Goal: Entertainment & Leisure: Consume media (video, audio)

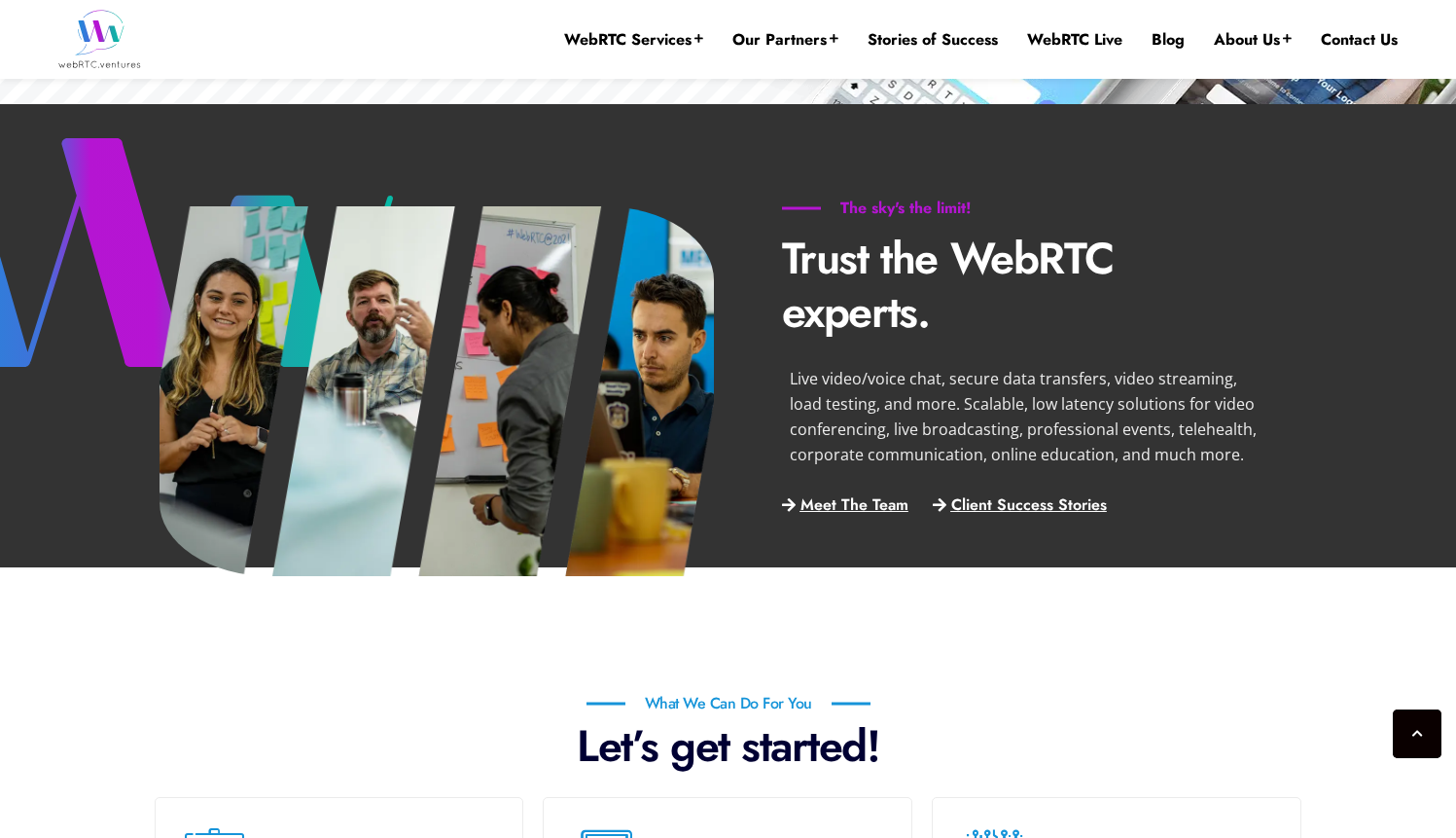
scroll to position [915, 0]
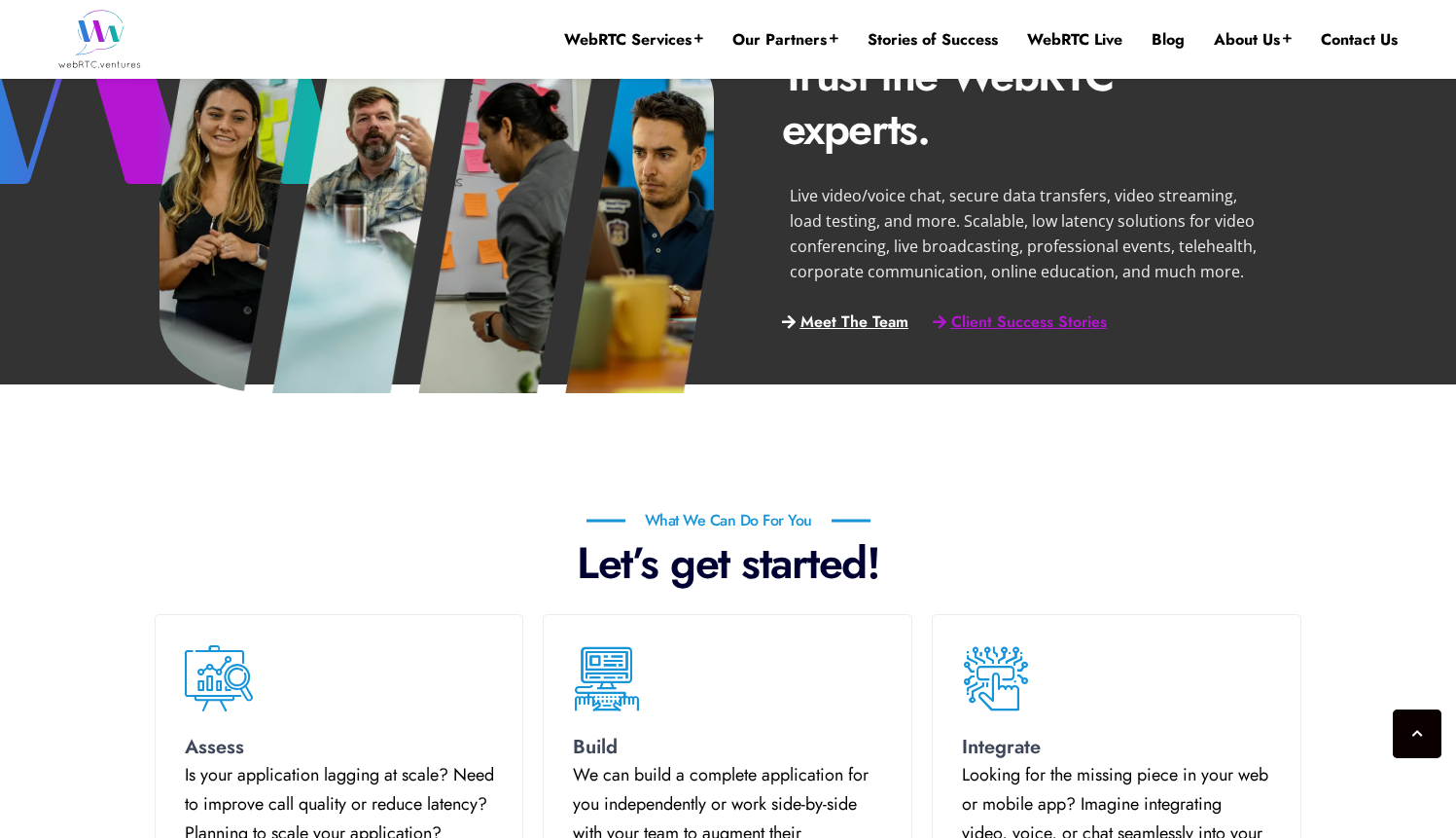
click at [1039, 320] on span "Client Success Stories" at bounding box center [1029, 322] width 156 height 17
click at [850, 325] on span "Meet The Team" at bounding box center [854, 322] width 108 height 17
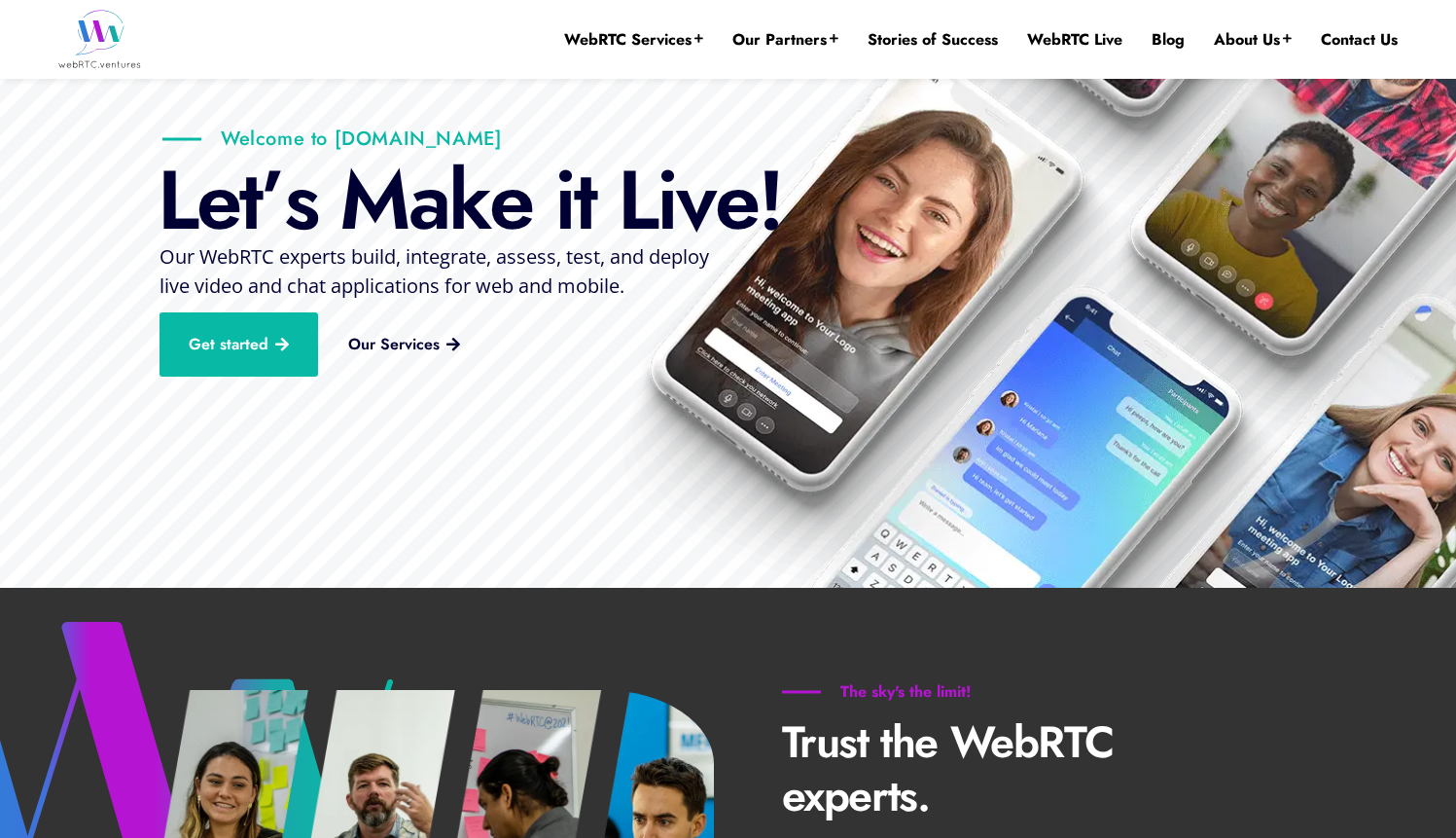
scroll to position [0, 0]
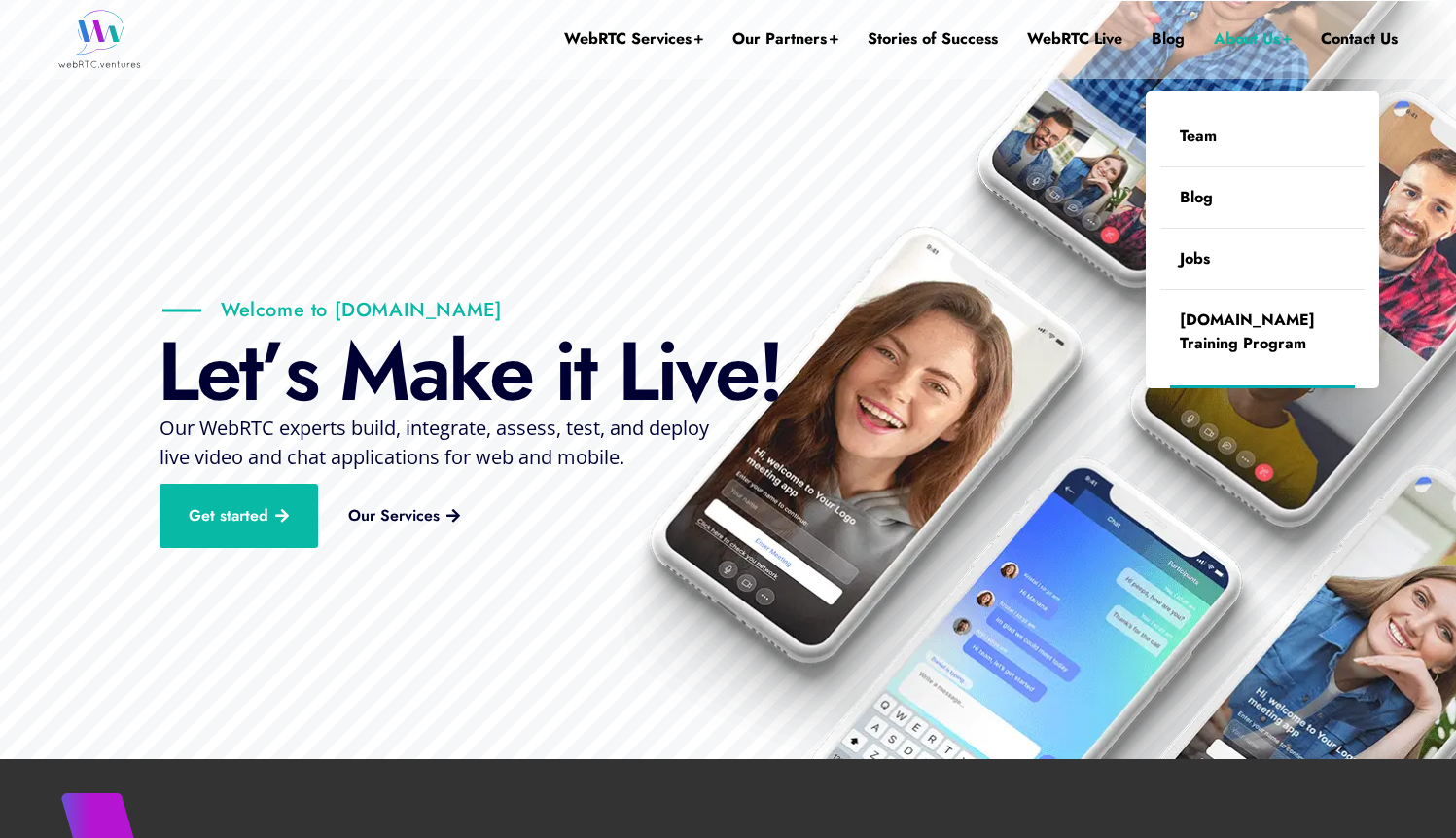
click at [1256, 46] on link "About Us" at bounding box center [1253, 39] width 77 height 77
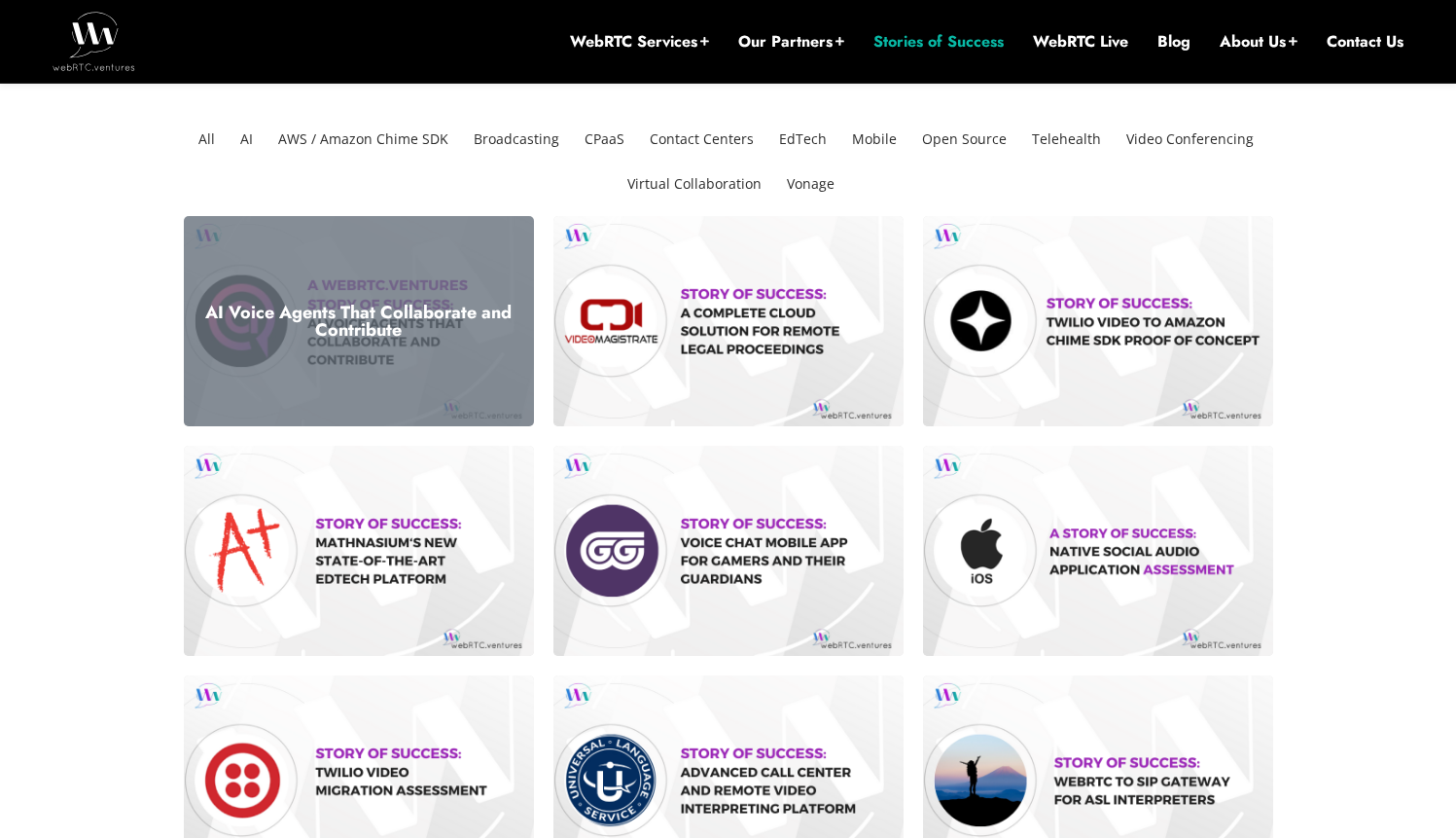
scroll to position [118, 0]
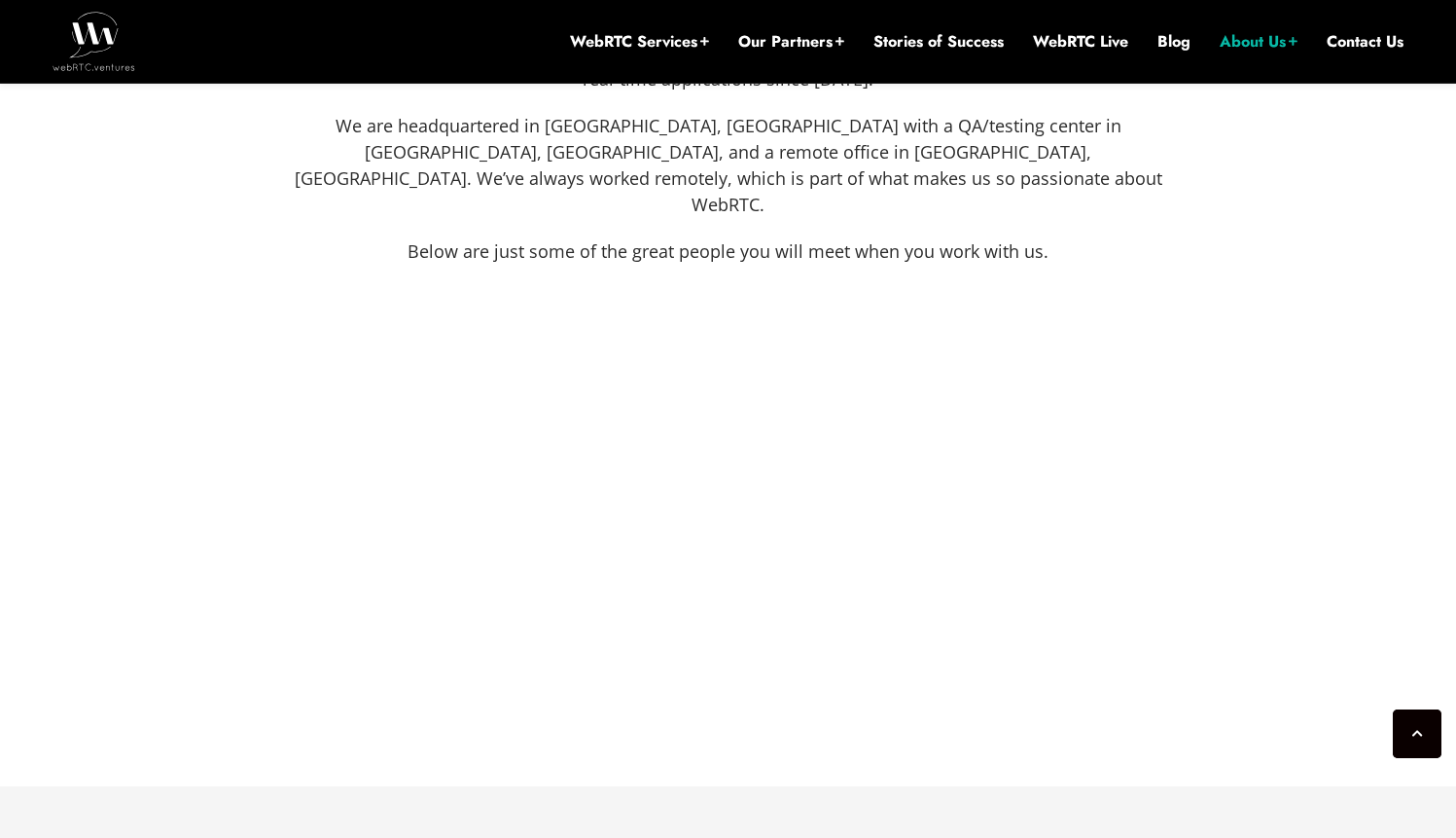
scroll to position [1795, 0]
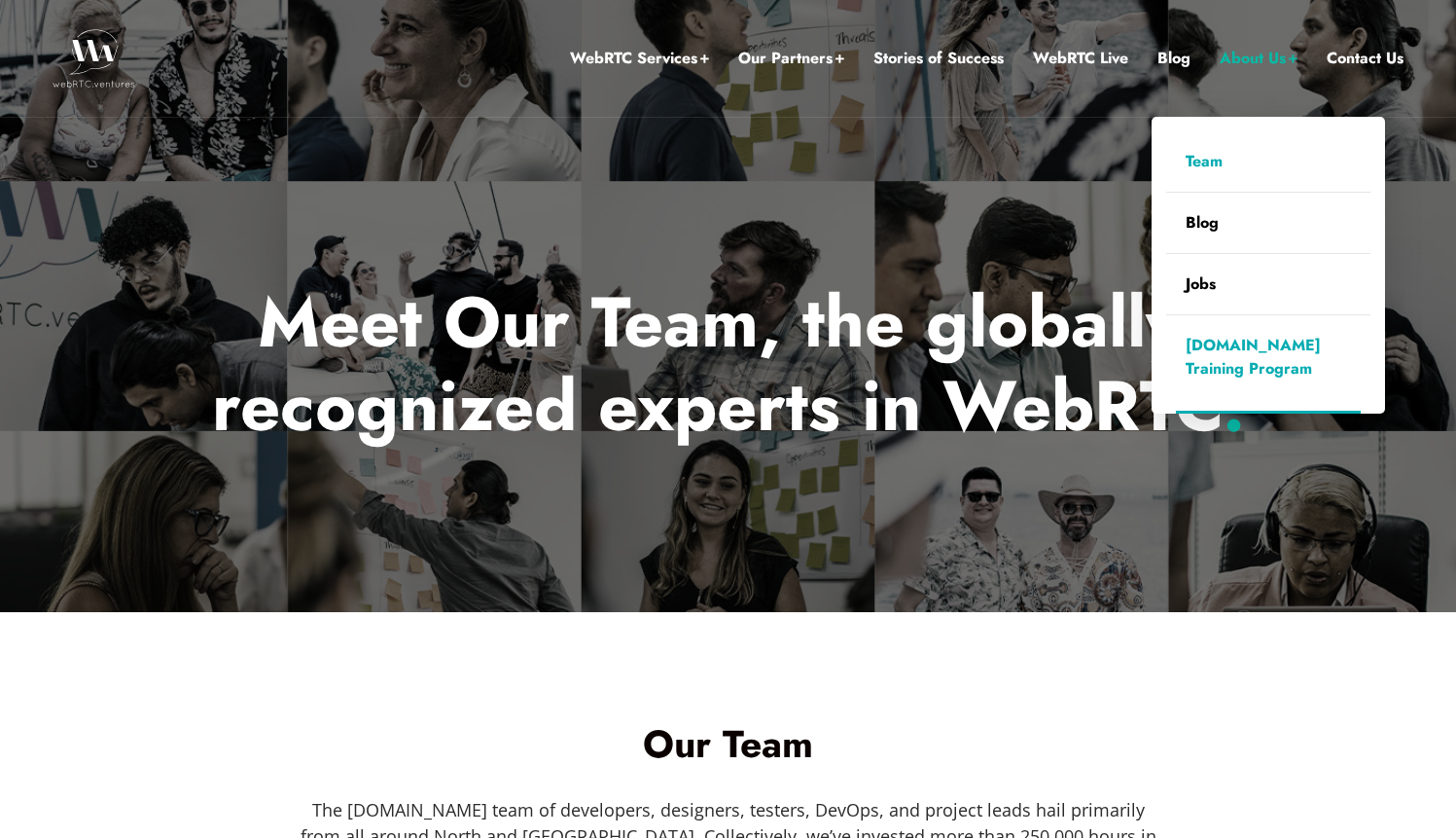
click at [1224, 352] on link "[DOMAIN_NAME] Training Program" at bounding box center [1269, 357] width 204 height 83
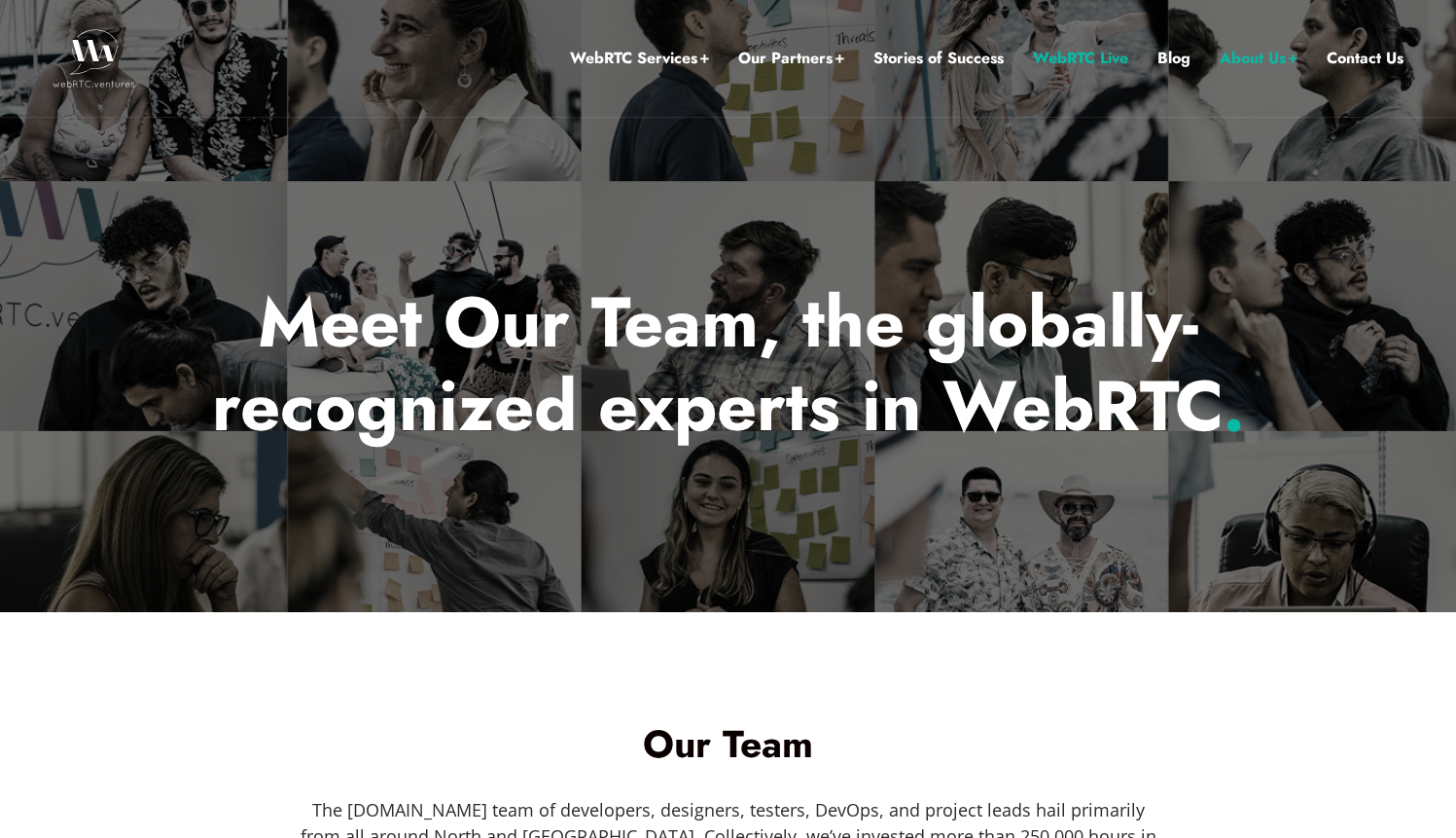
click at [1074, 57] on link "WebRTC Live" at bounding box center [1081, 59] width 95 height 26
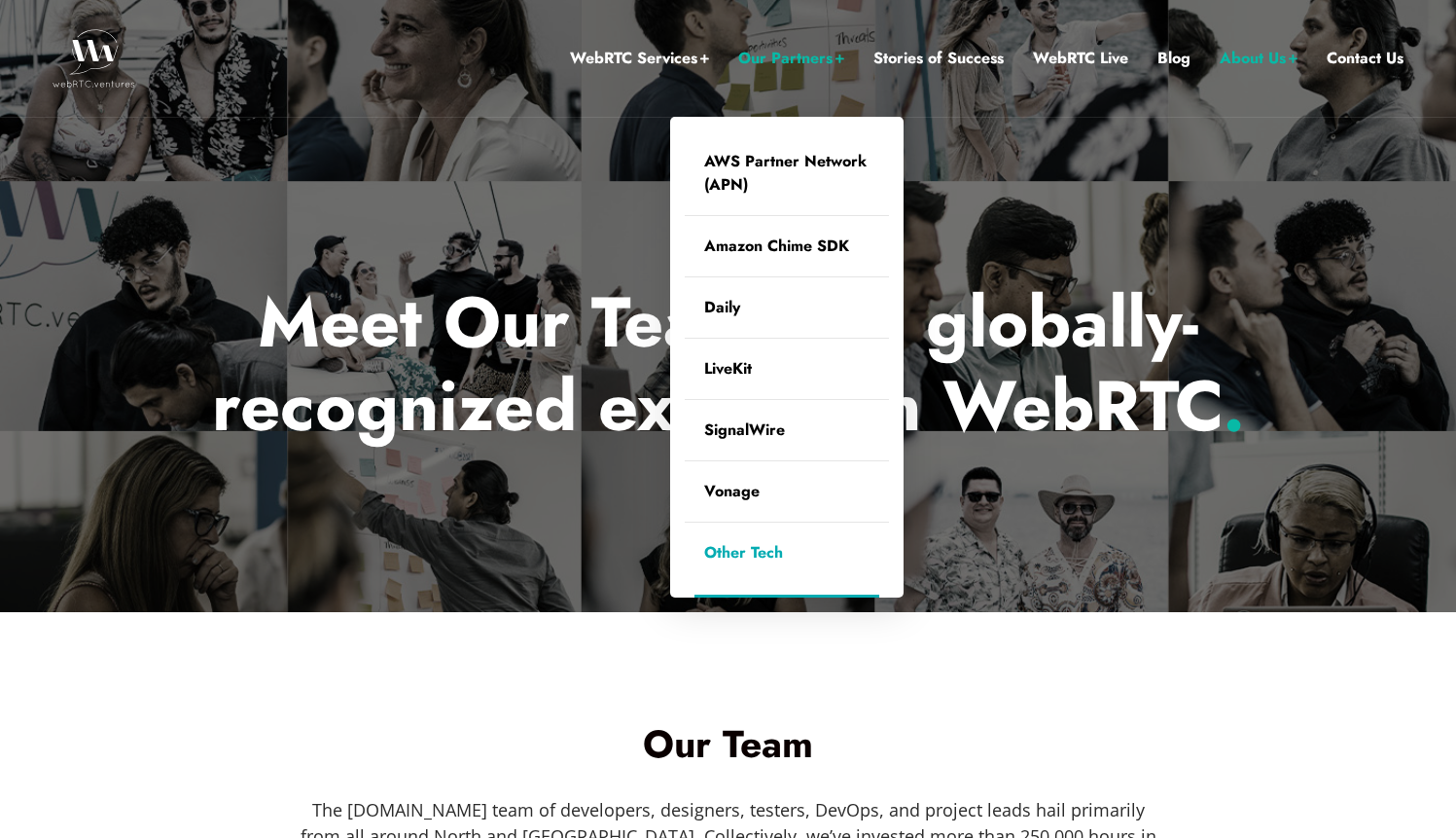
scroll to position [31, 0]
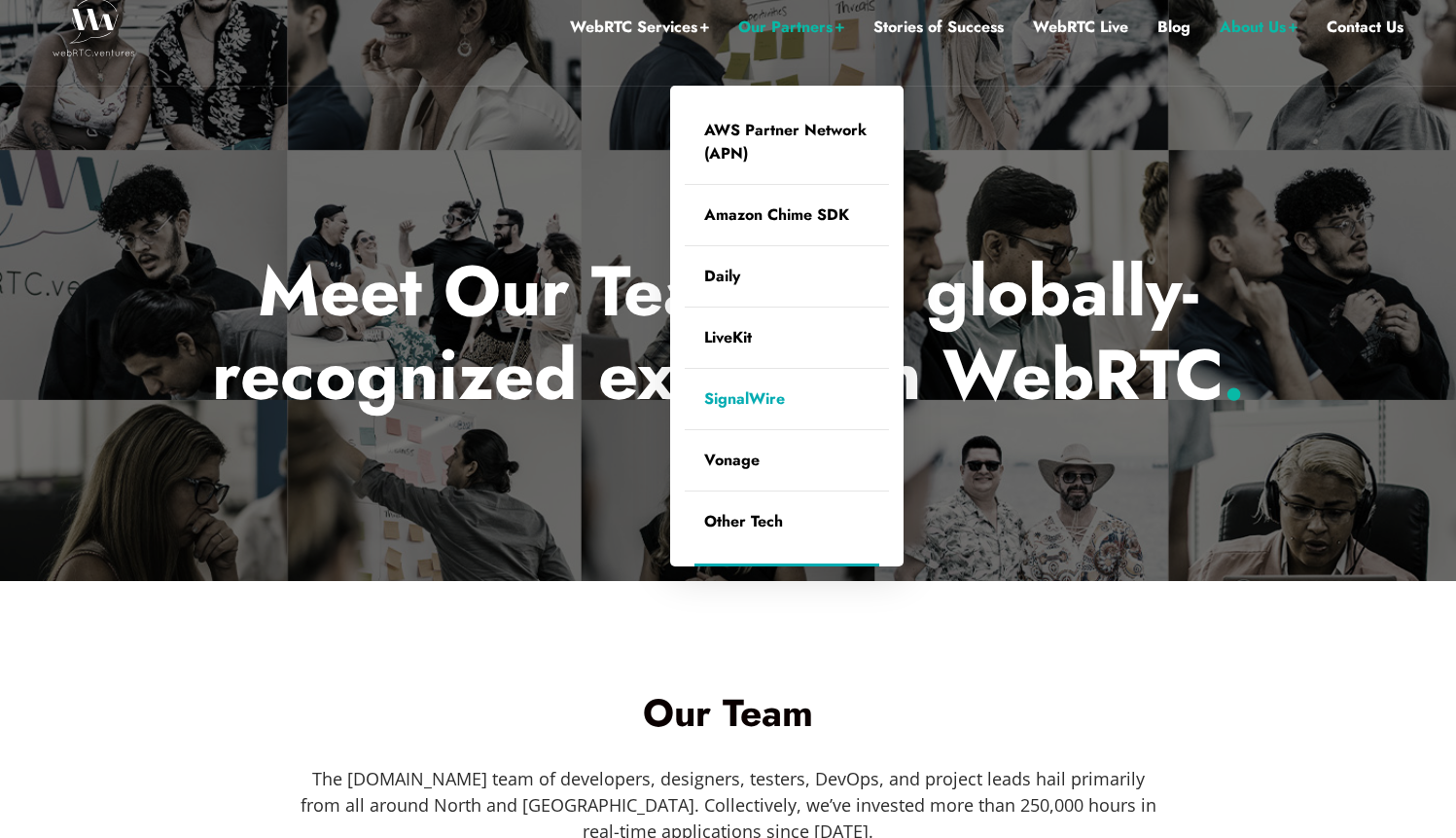
click at [746, 407] on link "SignalWire" at bounding box center [788, 399] width 204 height 60
click at [734, 342] on link "LiveKit" at bounding box center [788, 337] width 204 height 60
click at [722, 285] on link "Daily" at bounding box center [788, 276] width 204 height 60
click at [735, 217] on link "Amazon Chime SDK" at bounding box center [788, 214] width 204 height 60
click at [730, 148] on link "AWS Partner Network (APN)" at bounding box center [788, 142] width 204 height 83
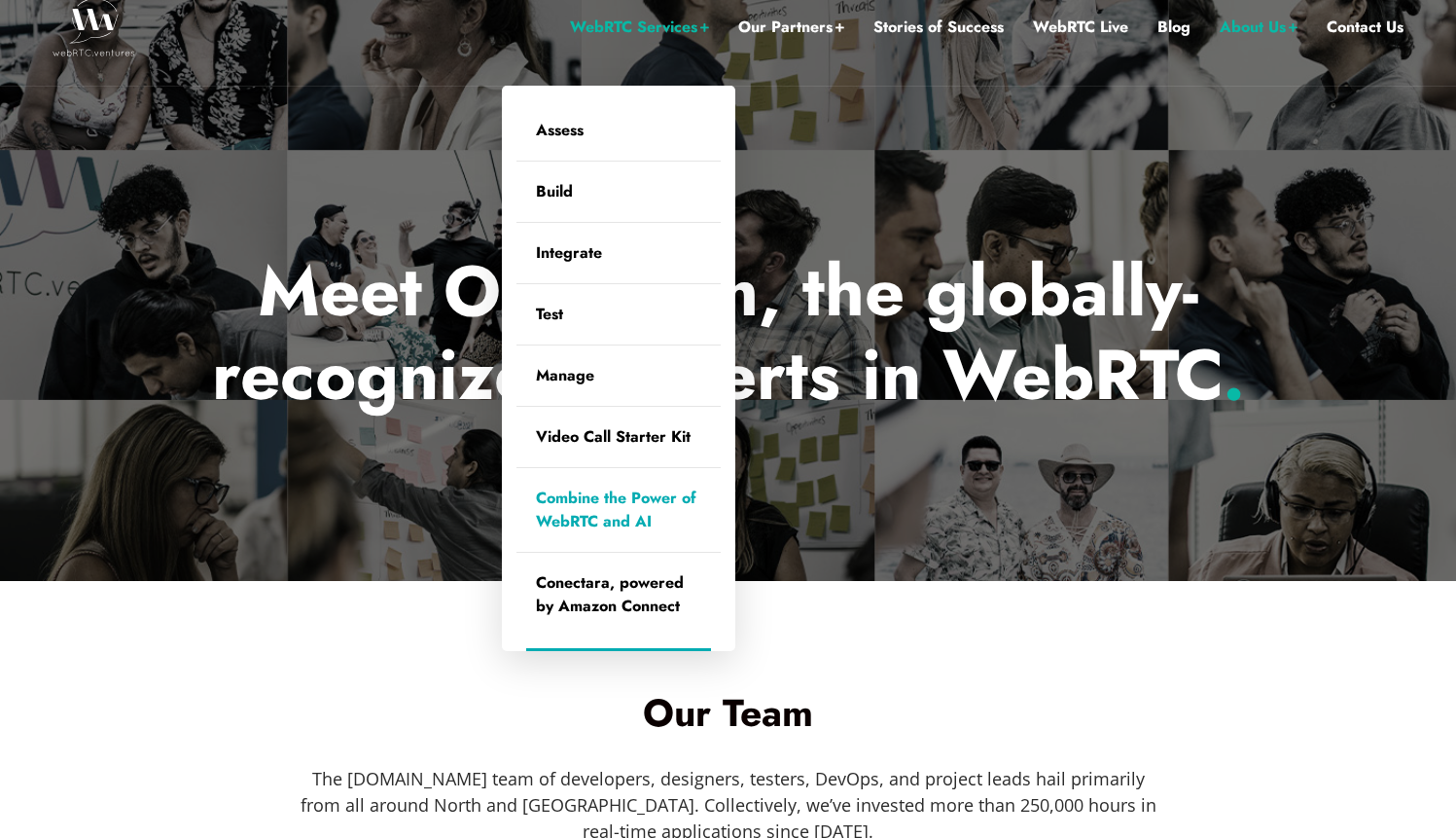
click at [598, 504] on link "Combine the Power of WebRTC and AI" at bounding box center [619, 510] width 204 height 83
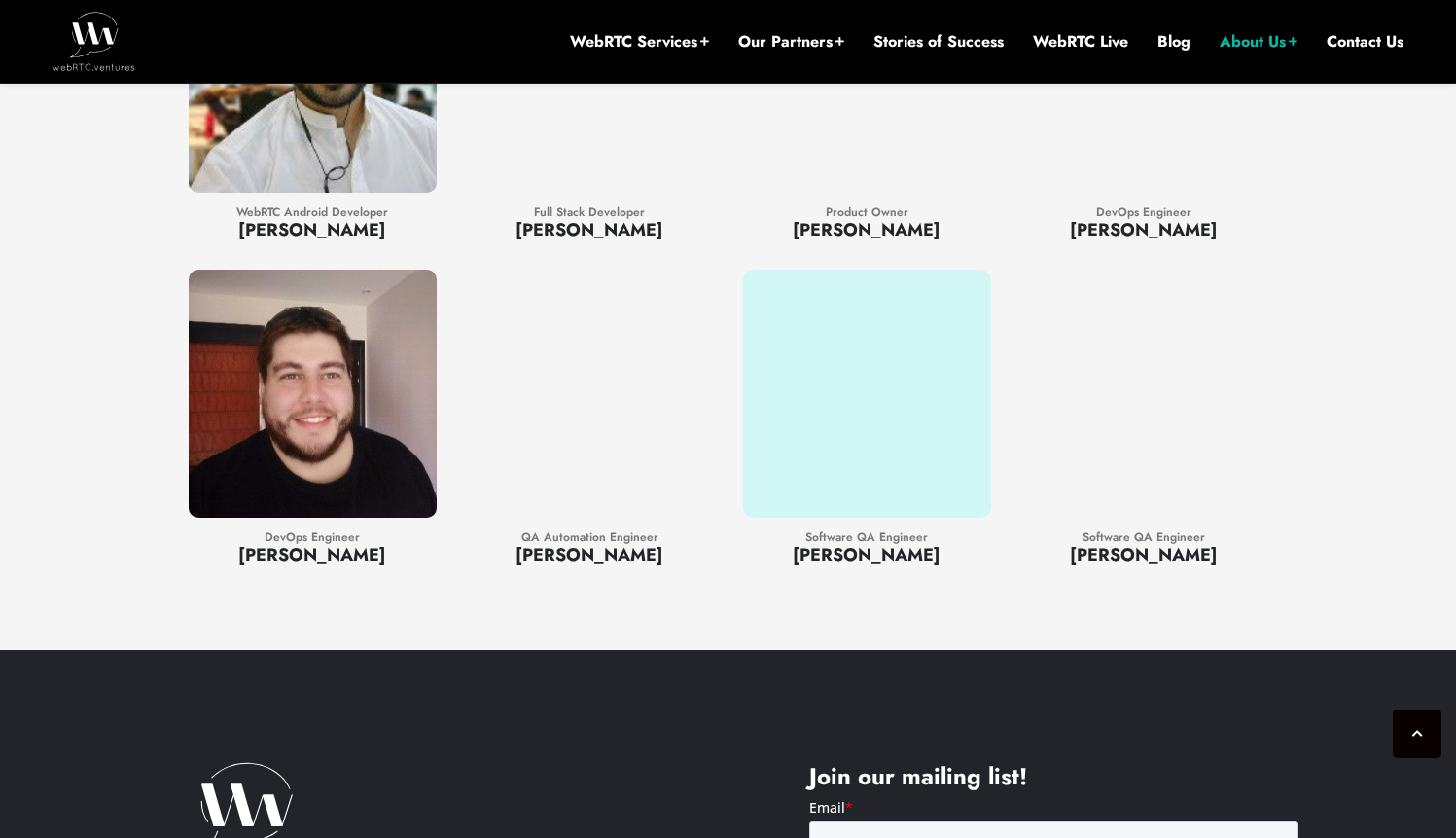
scroll to position [3446, 0]
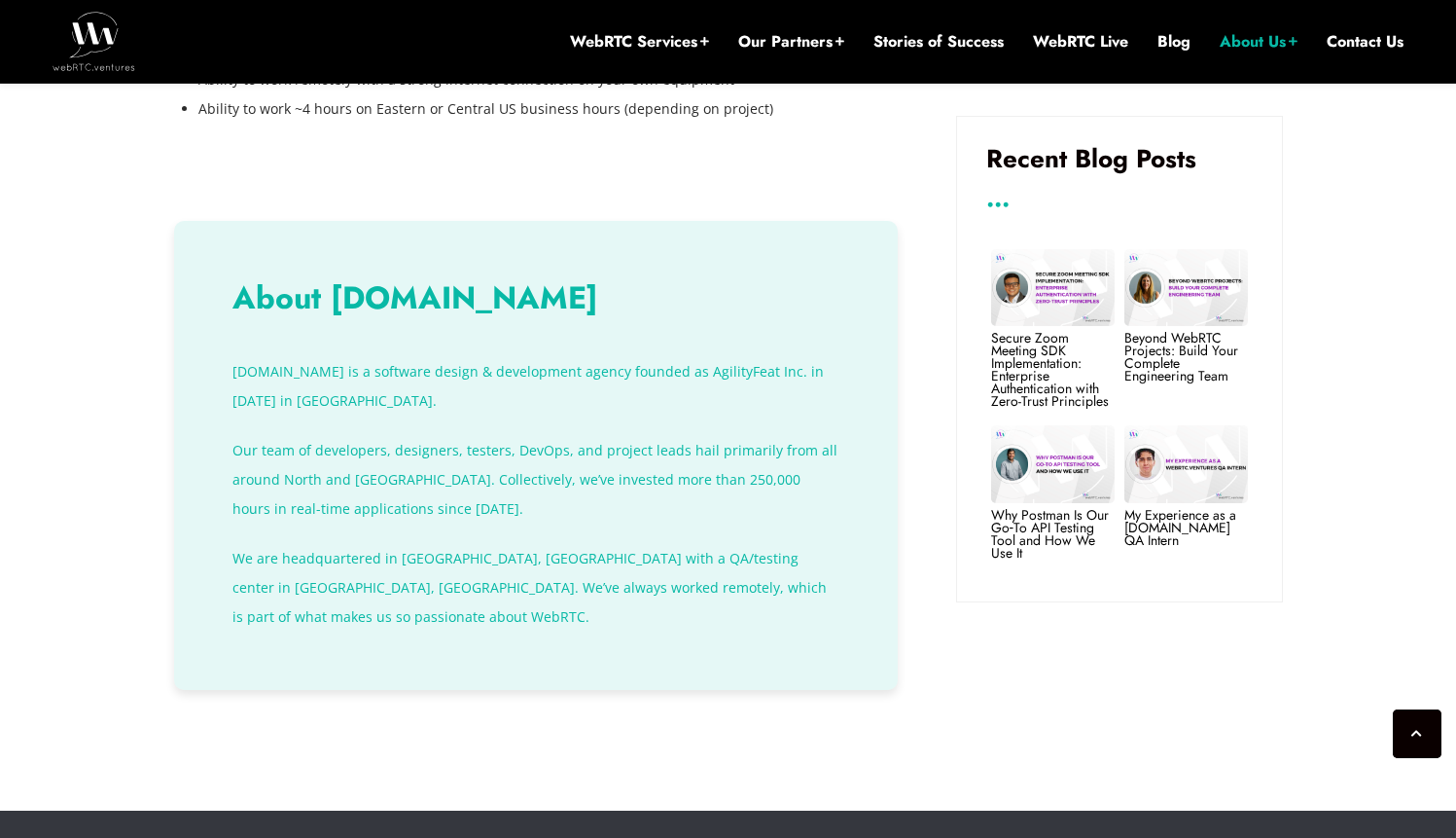
scroll to position [1641, 0]
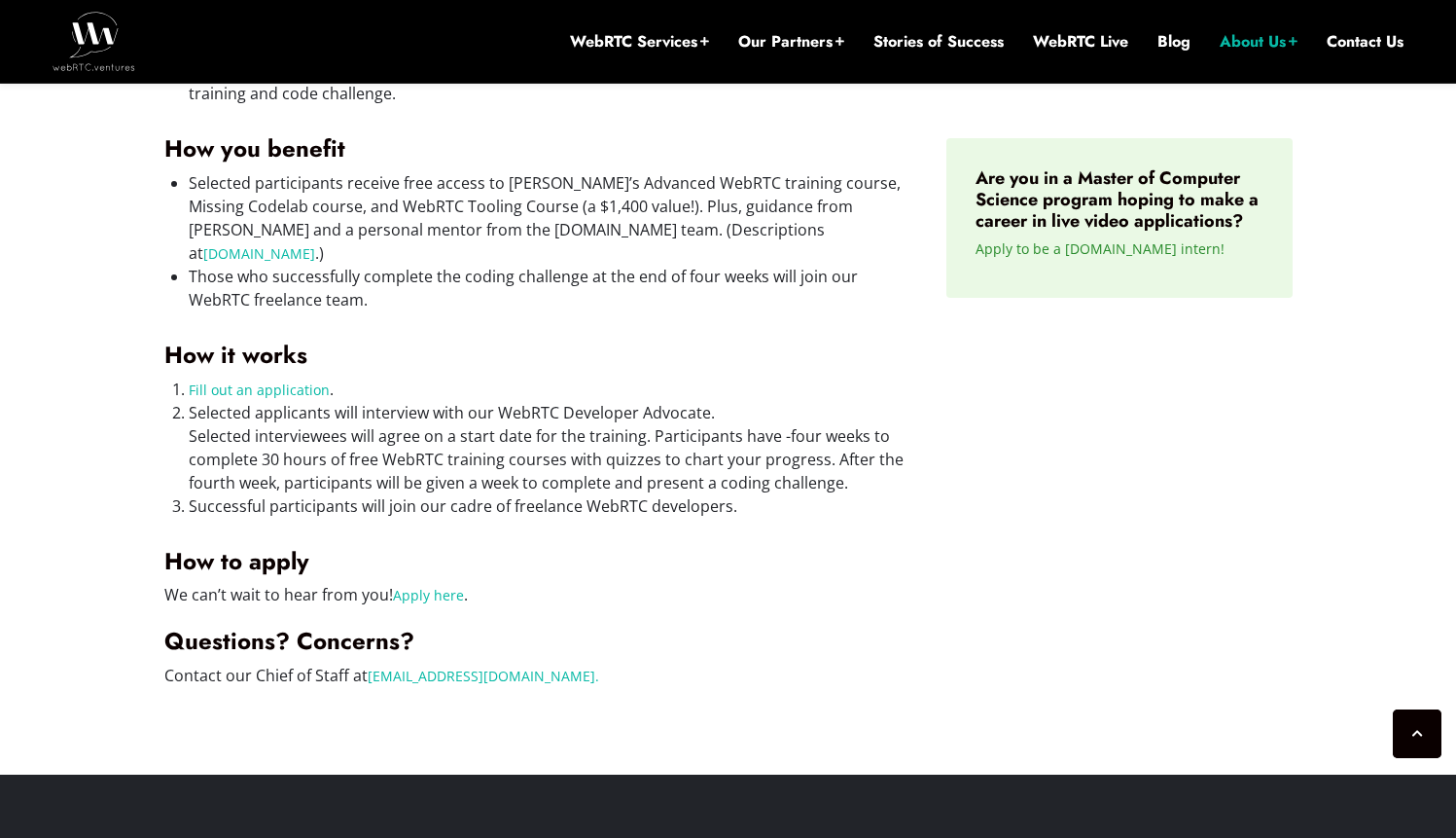
scroll to position [1344, 0]
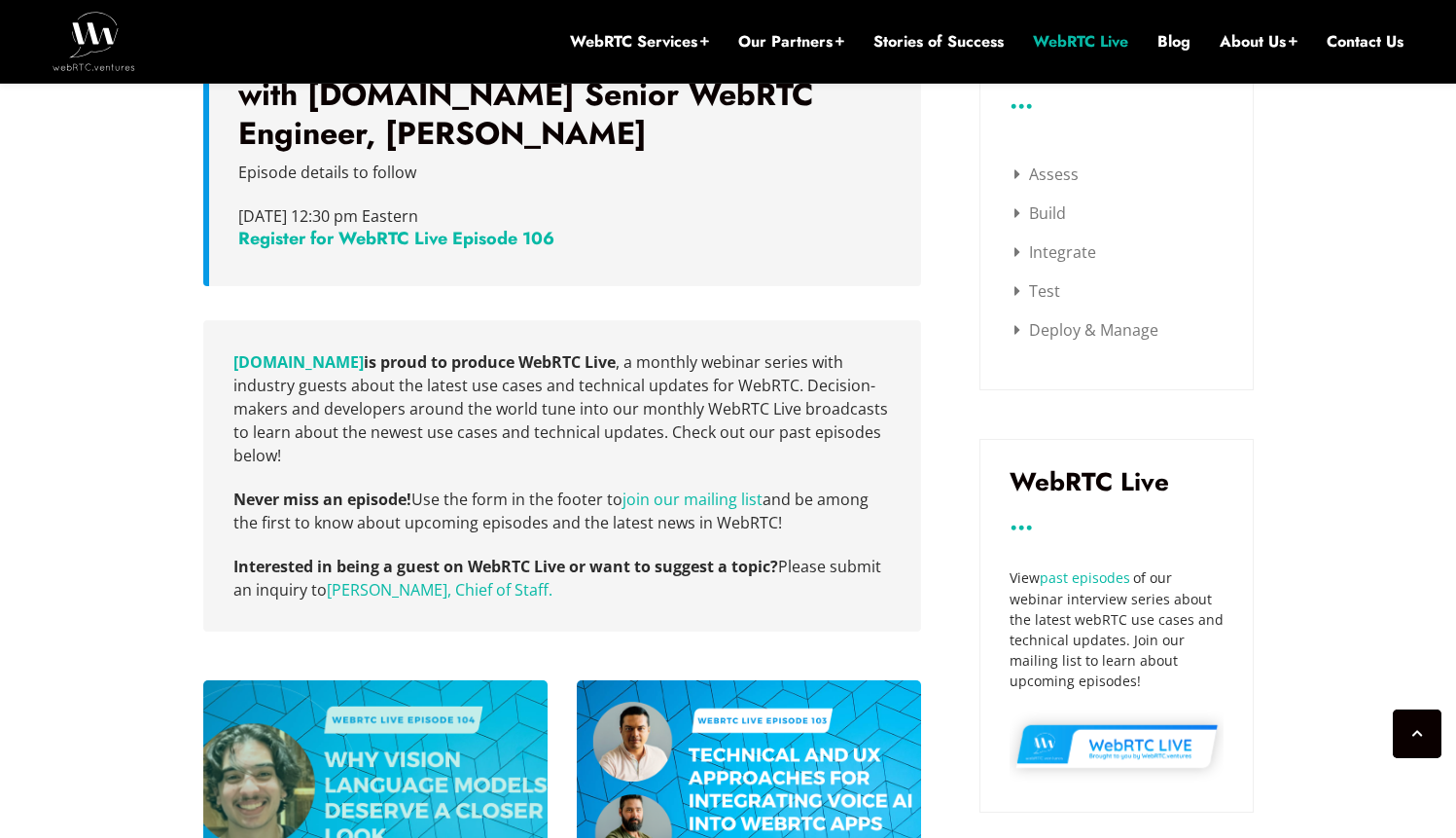
scroll to position [521, 0]
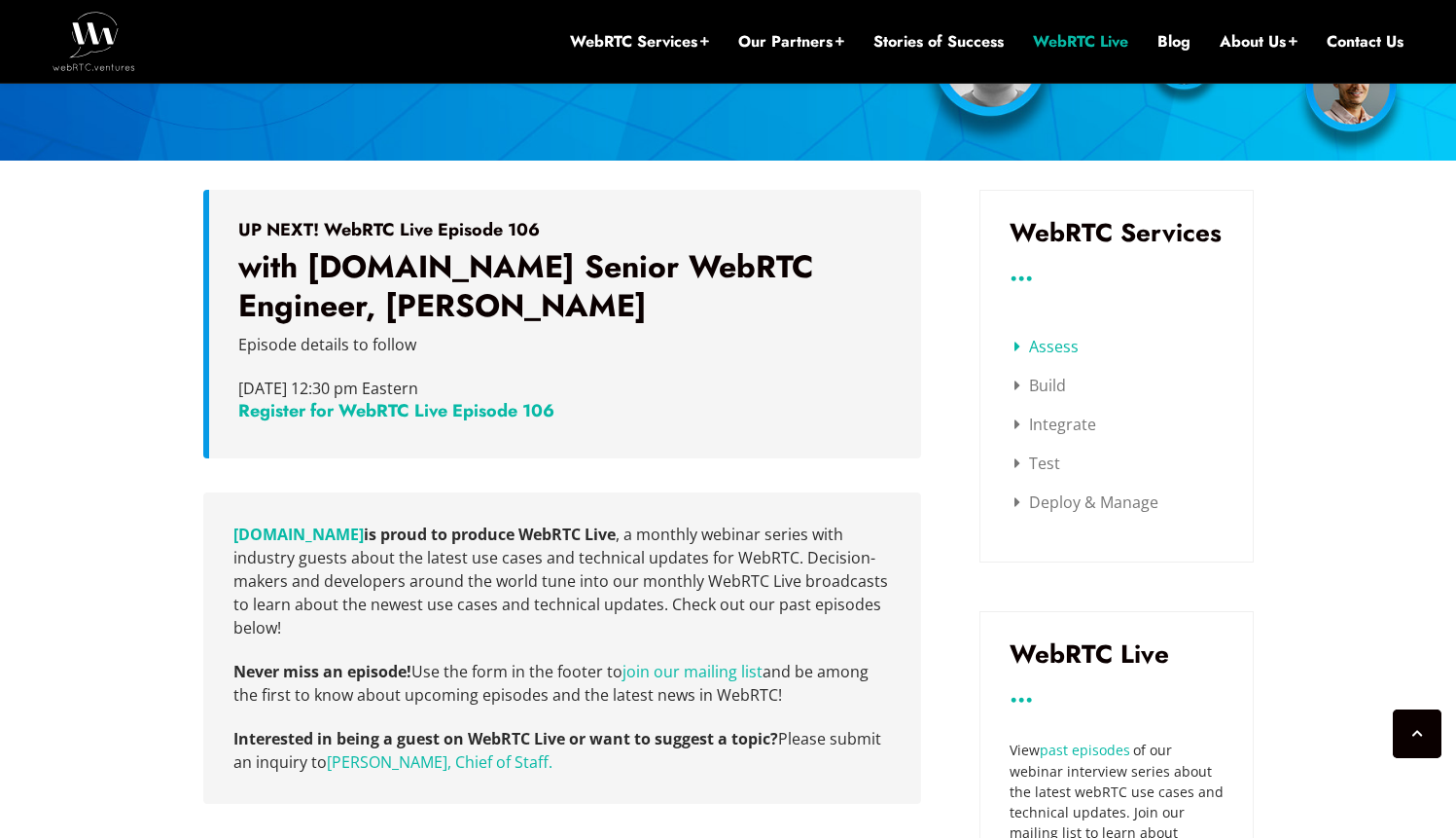
click at [1047, 338] on link "Assess" at bounding box center [1046, 346] width 64 height 22
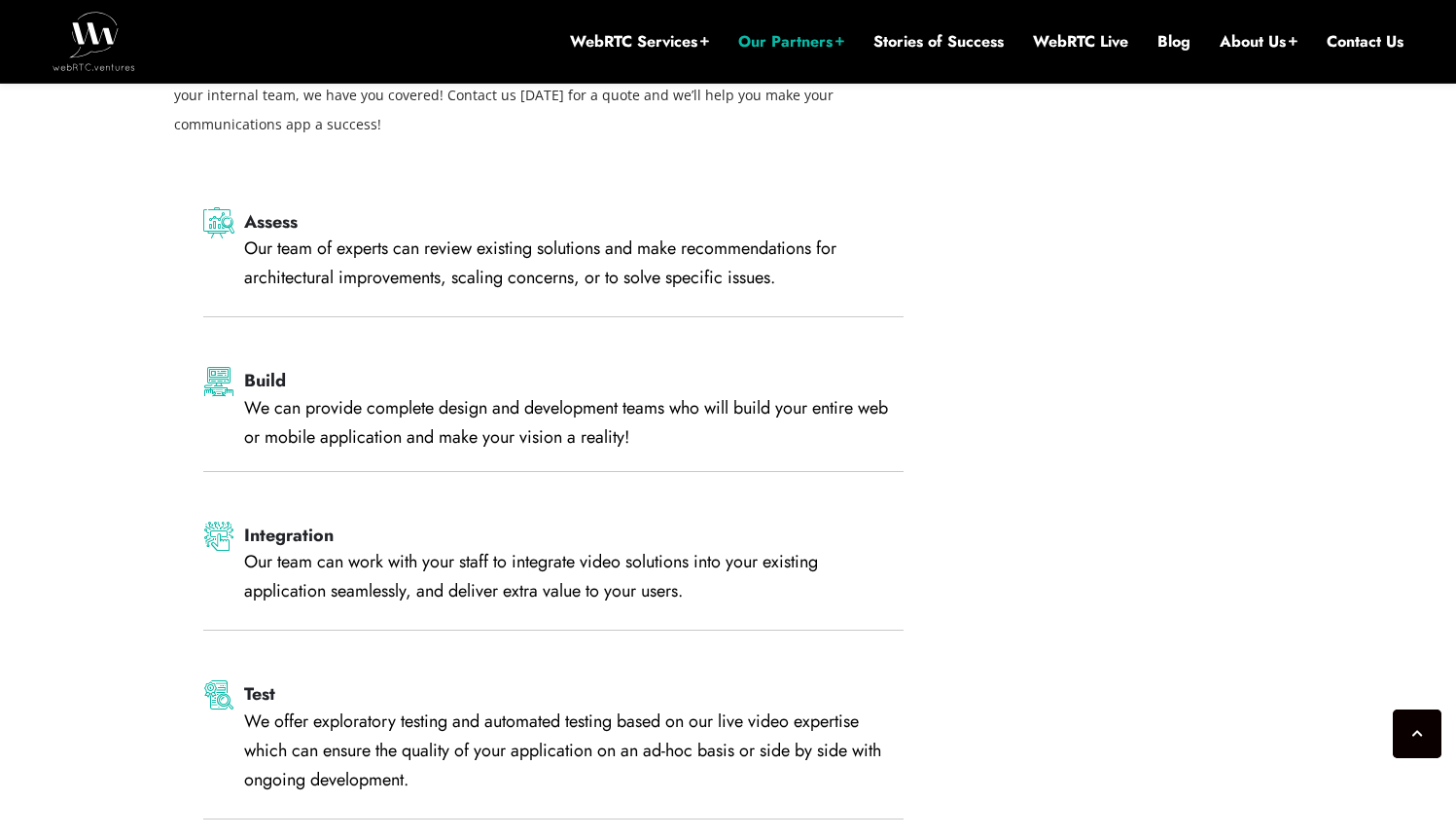
scroll to position [3677, 0]
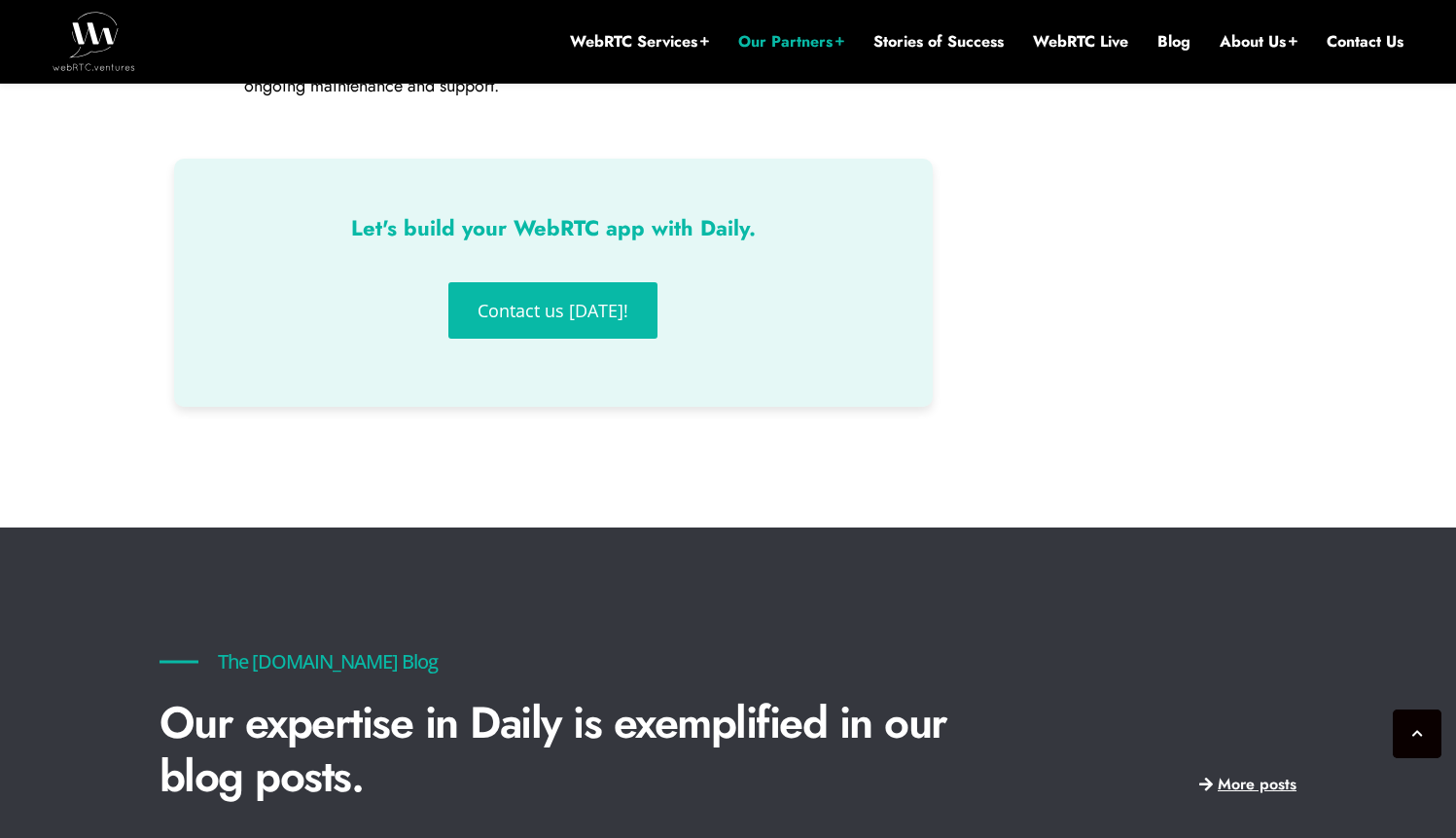
scroll to position [4028, 0]
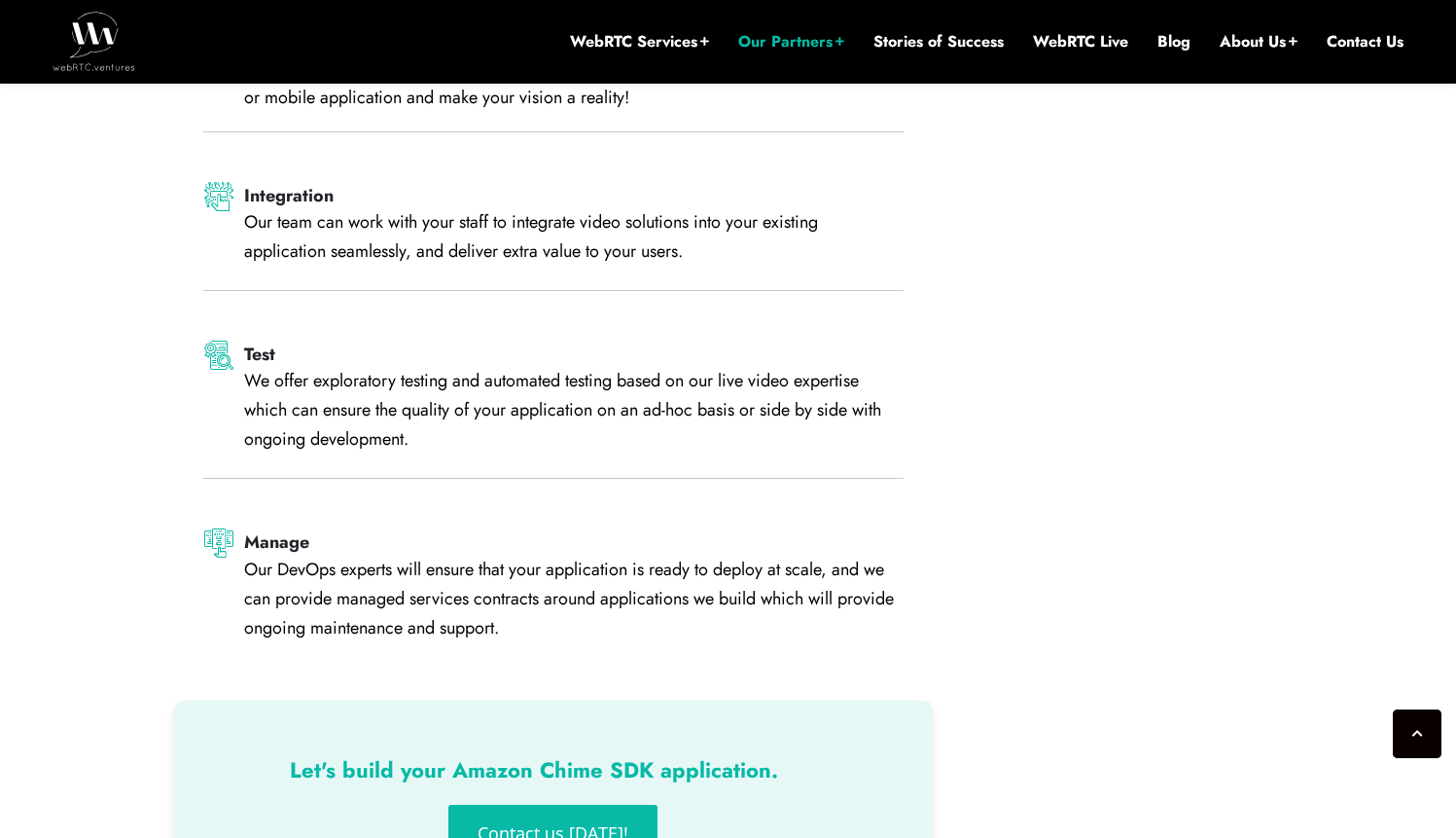
scroll to position [4384, 0]
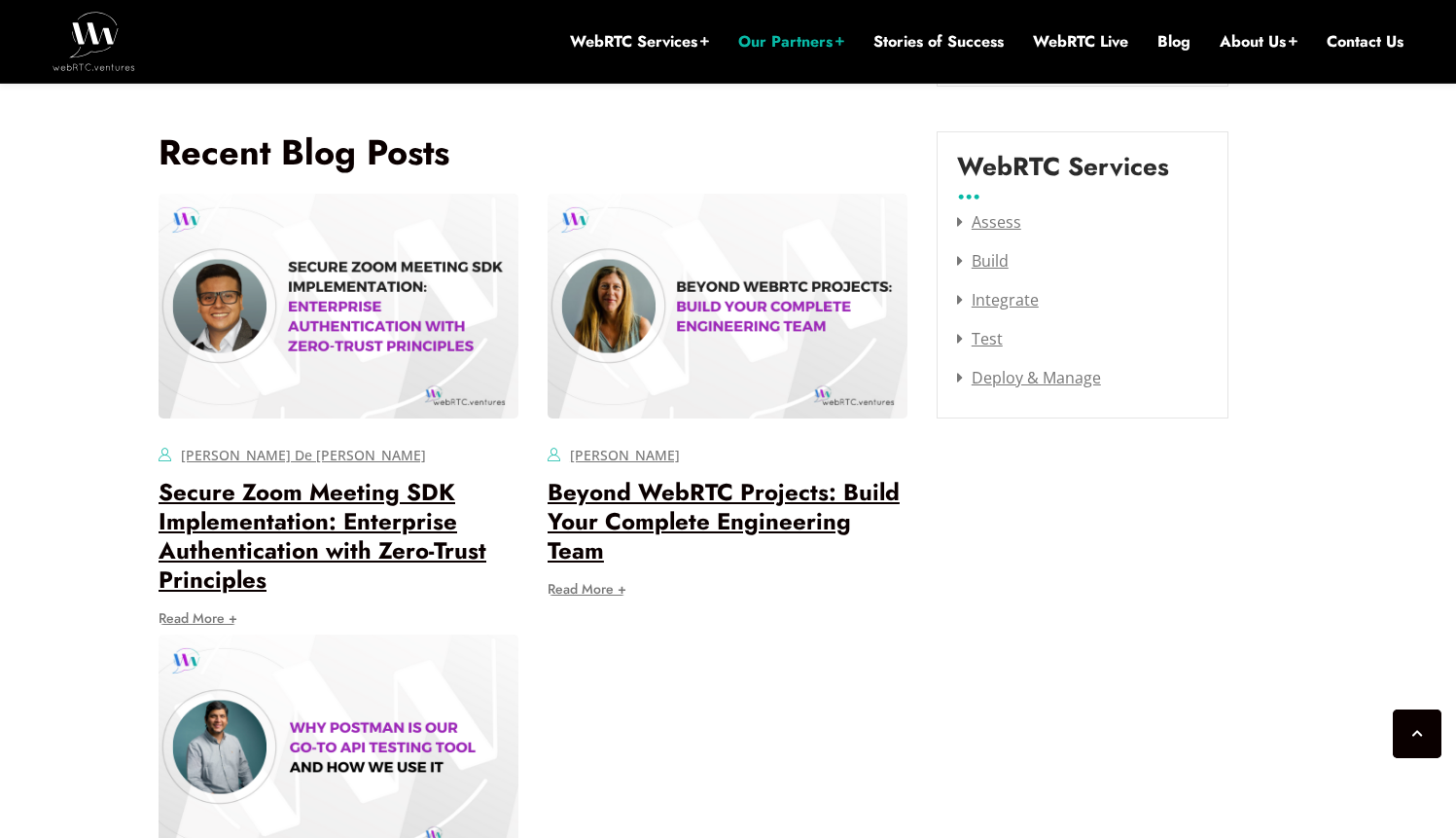
scroll to position [2721, 0]
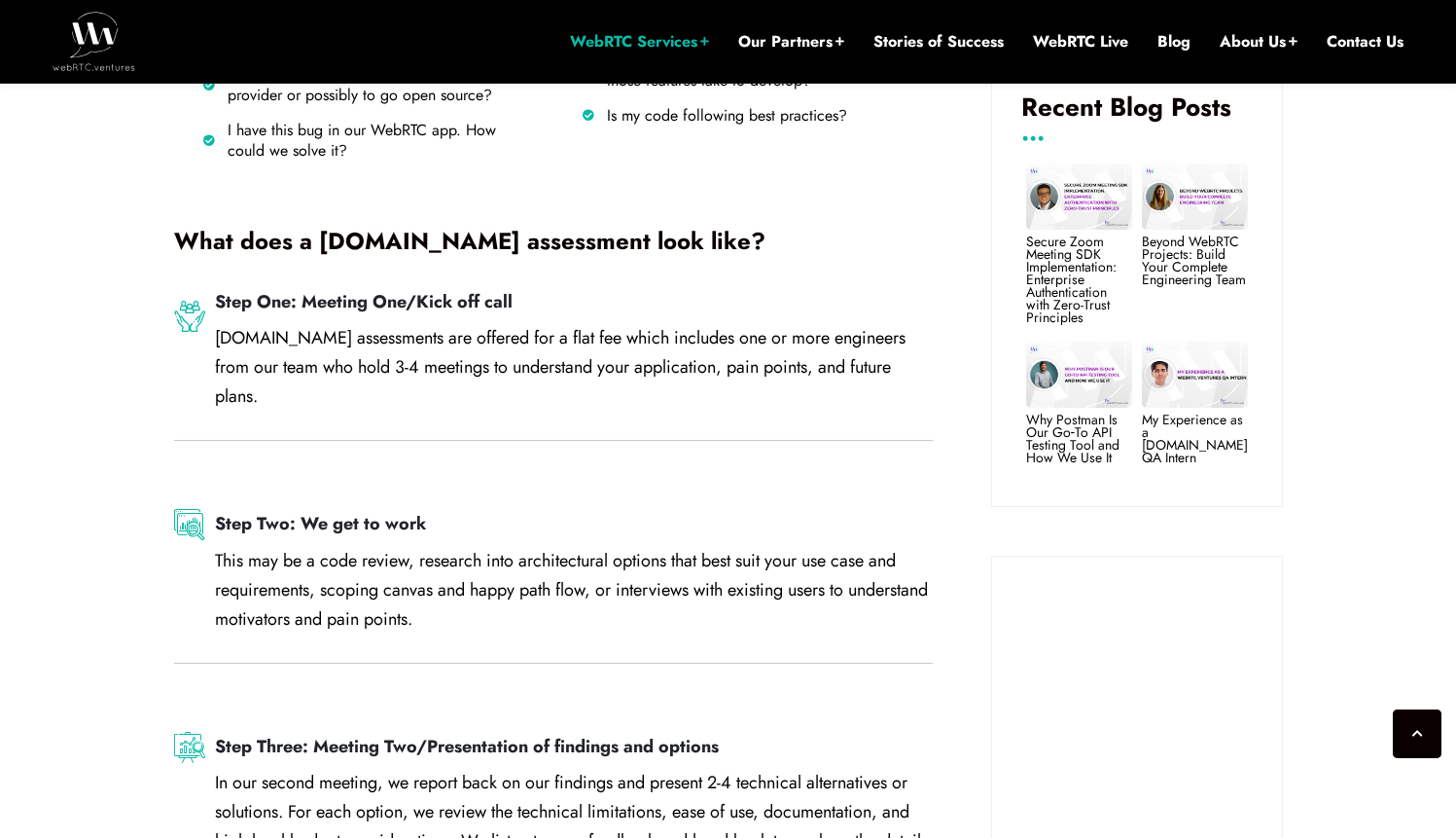
scroll to position [1221, 0]
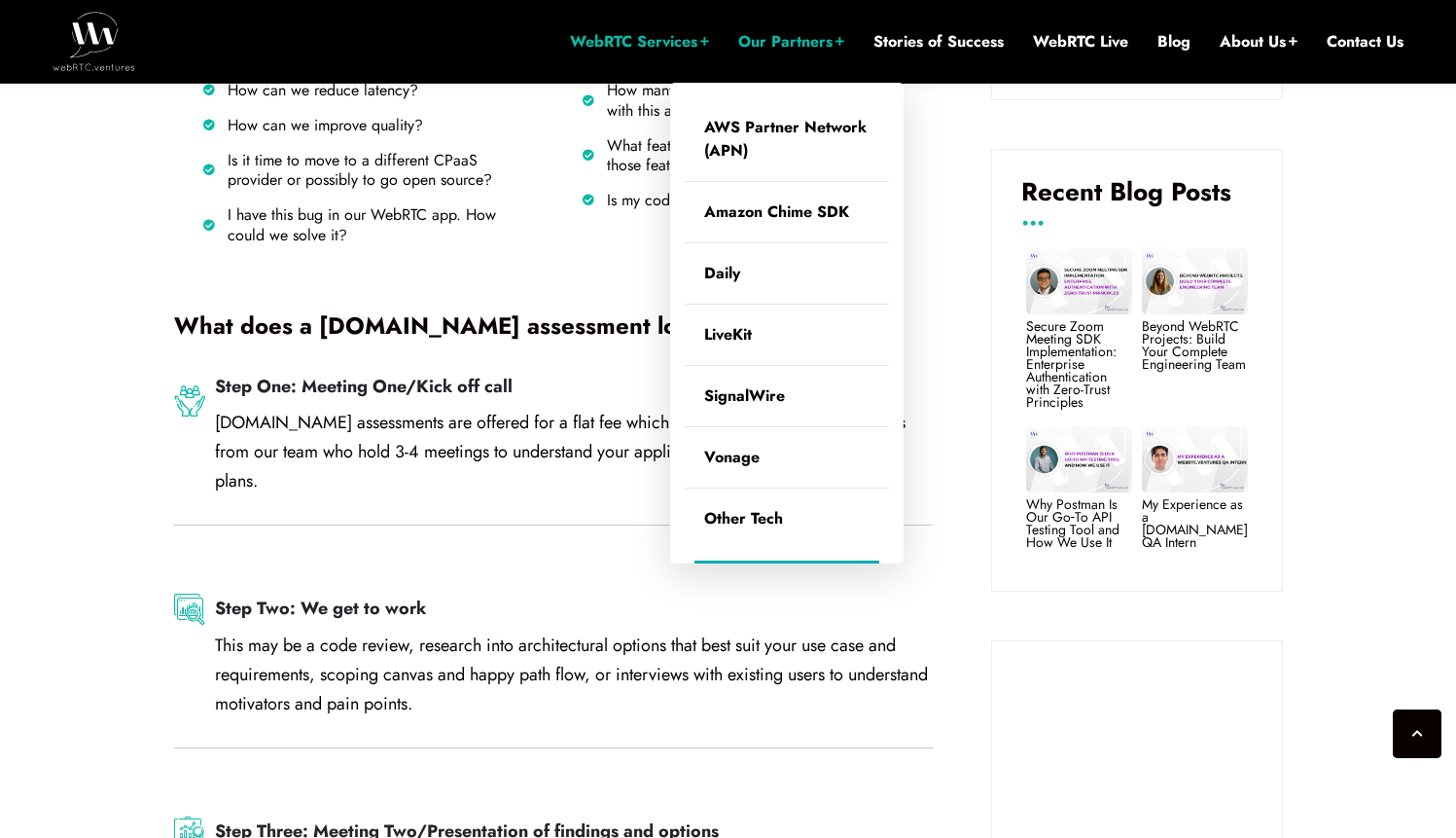
click at [762, 43] on link "Our Partners" at bounding box center [791, 42] width 106 height 22
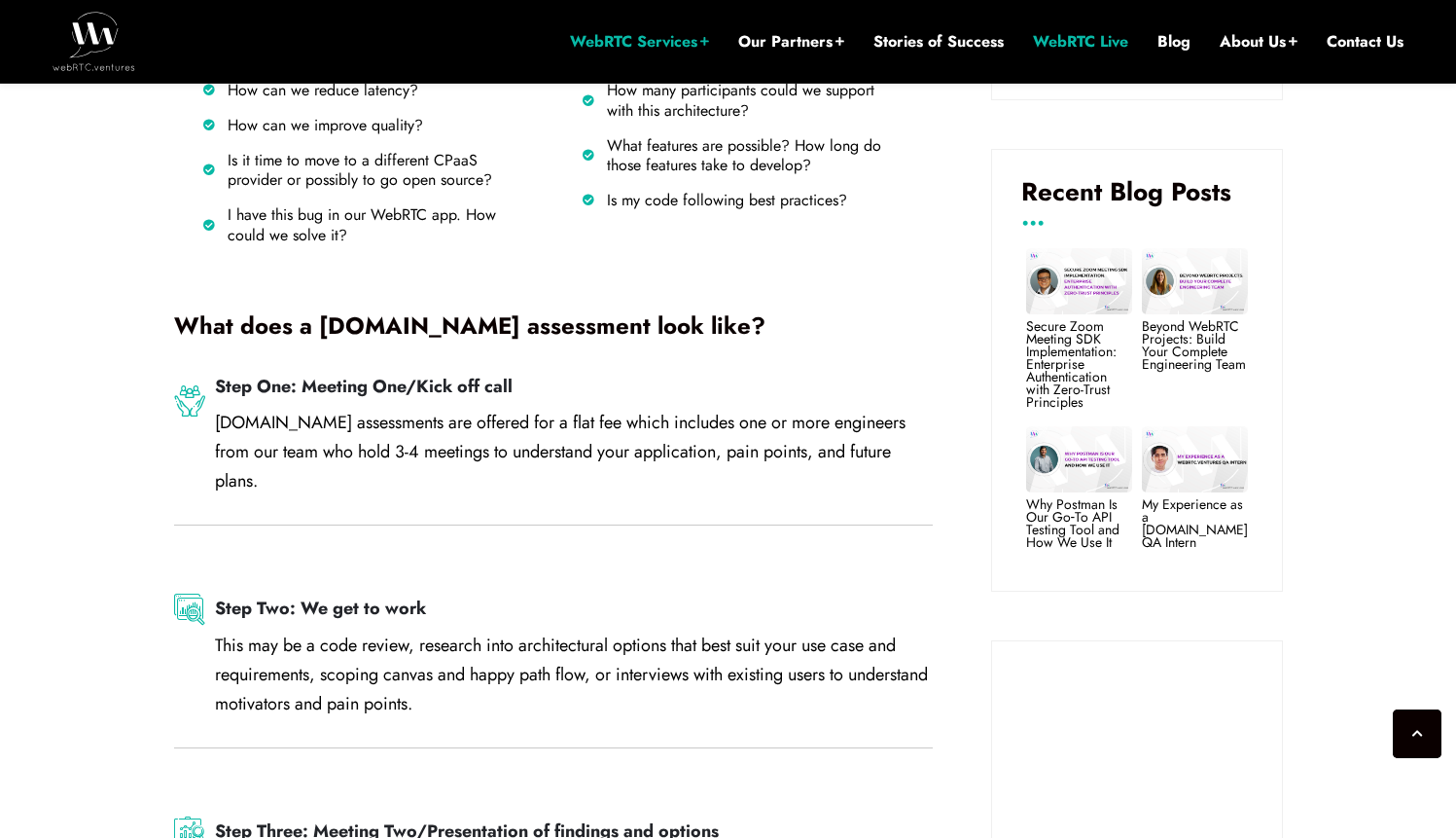
click at [1104, 28] on li "WebRTC Live" at bounding box center [1081, 41] width 95 height 82
click at [1095, 40] on link "WebRTC Live" at bounding box center [1081, 42] width 95 height 22
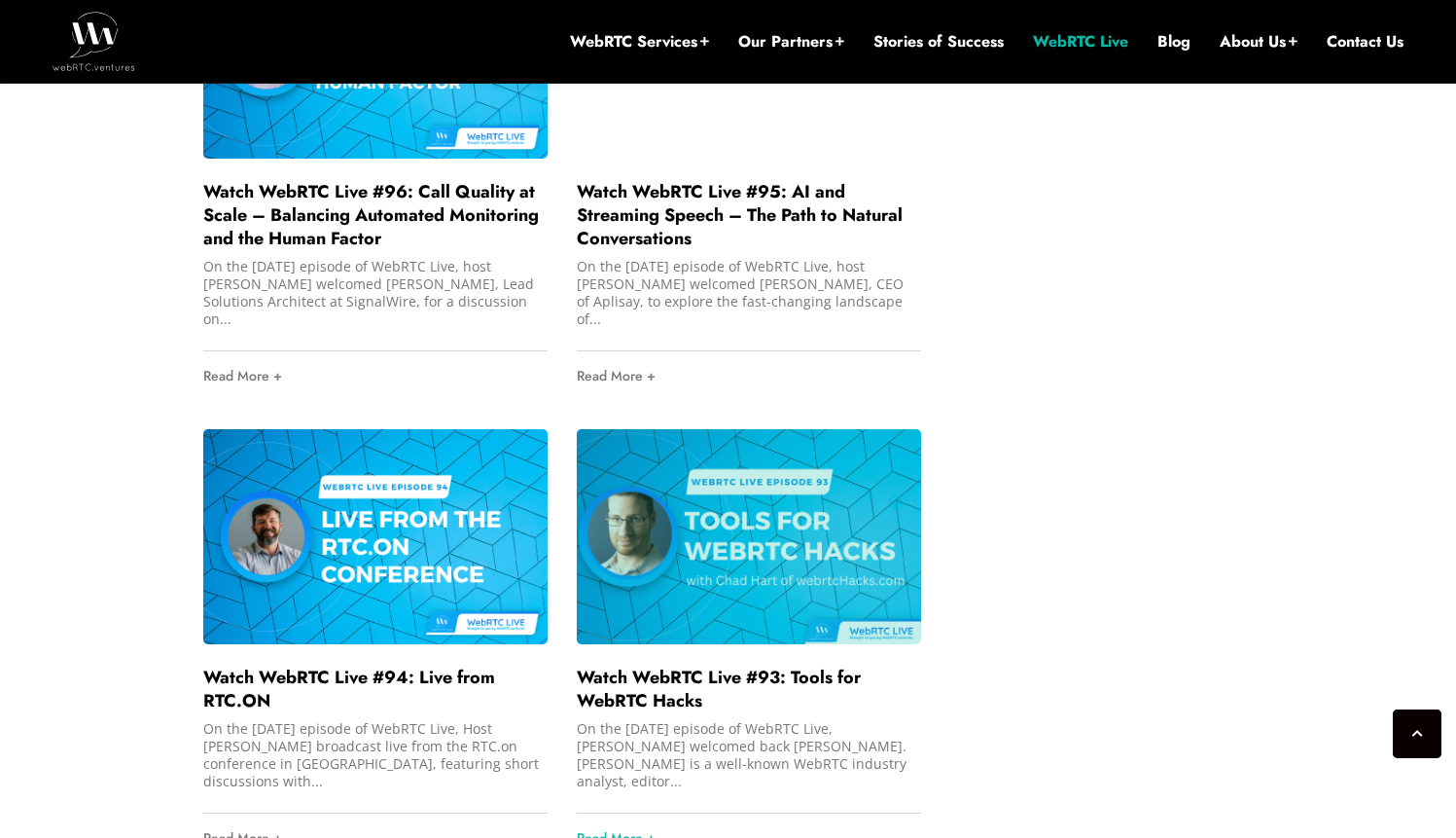
scroll to position [3277, 0]
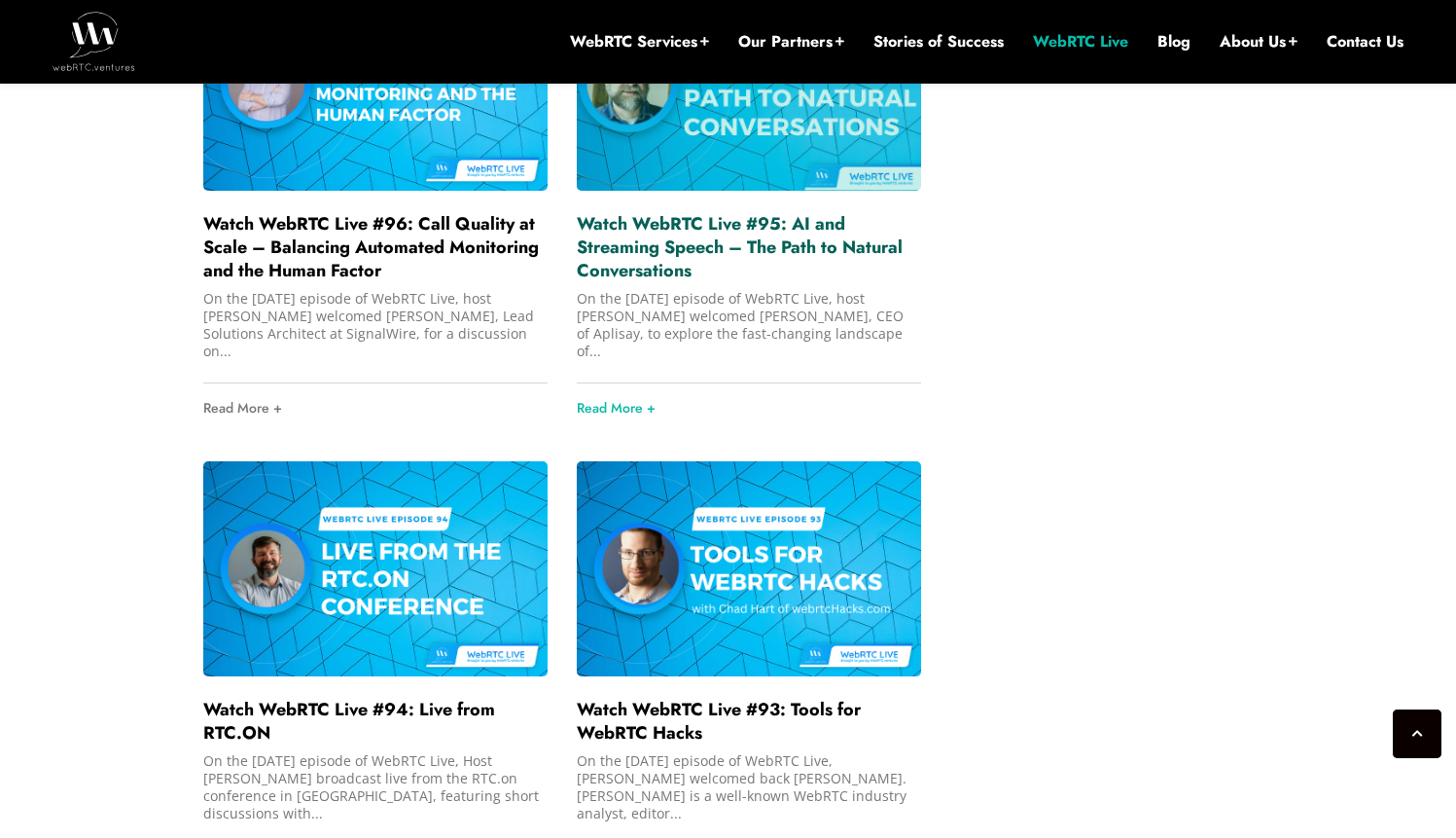
click at [665, 256] on link "Watch WebRTC Live #95: AI and Streaming Speech – The Path to Natural Conversati…" at bounding box center [740, 247] width 326 height 72
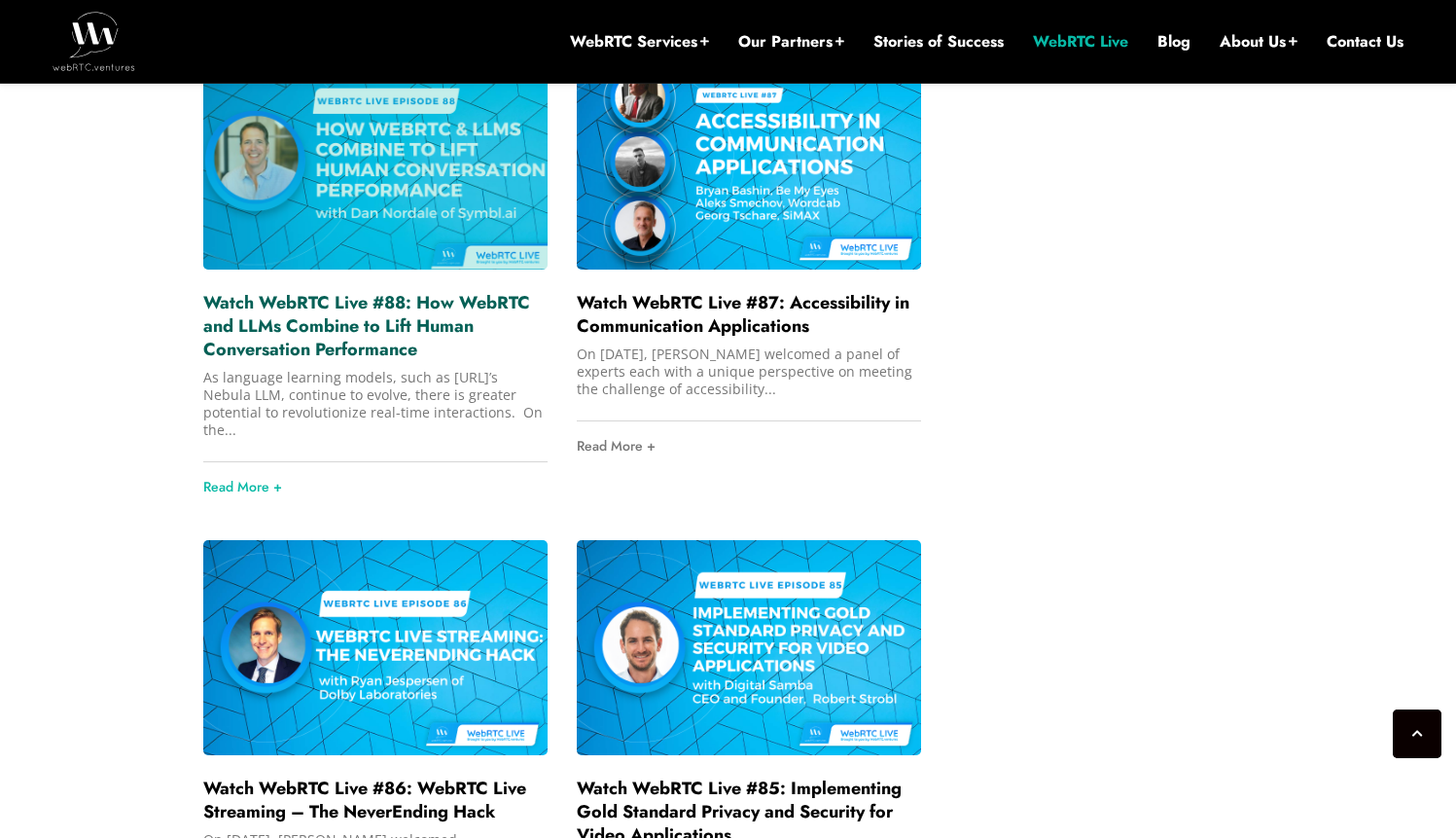
scroll to position [5298, 0]
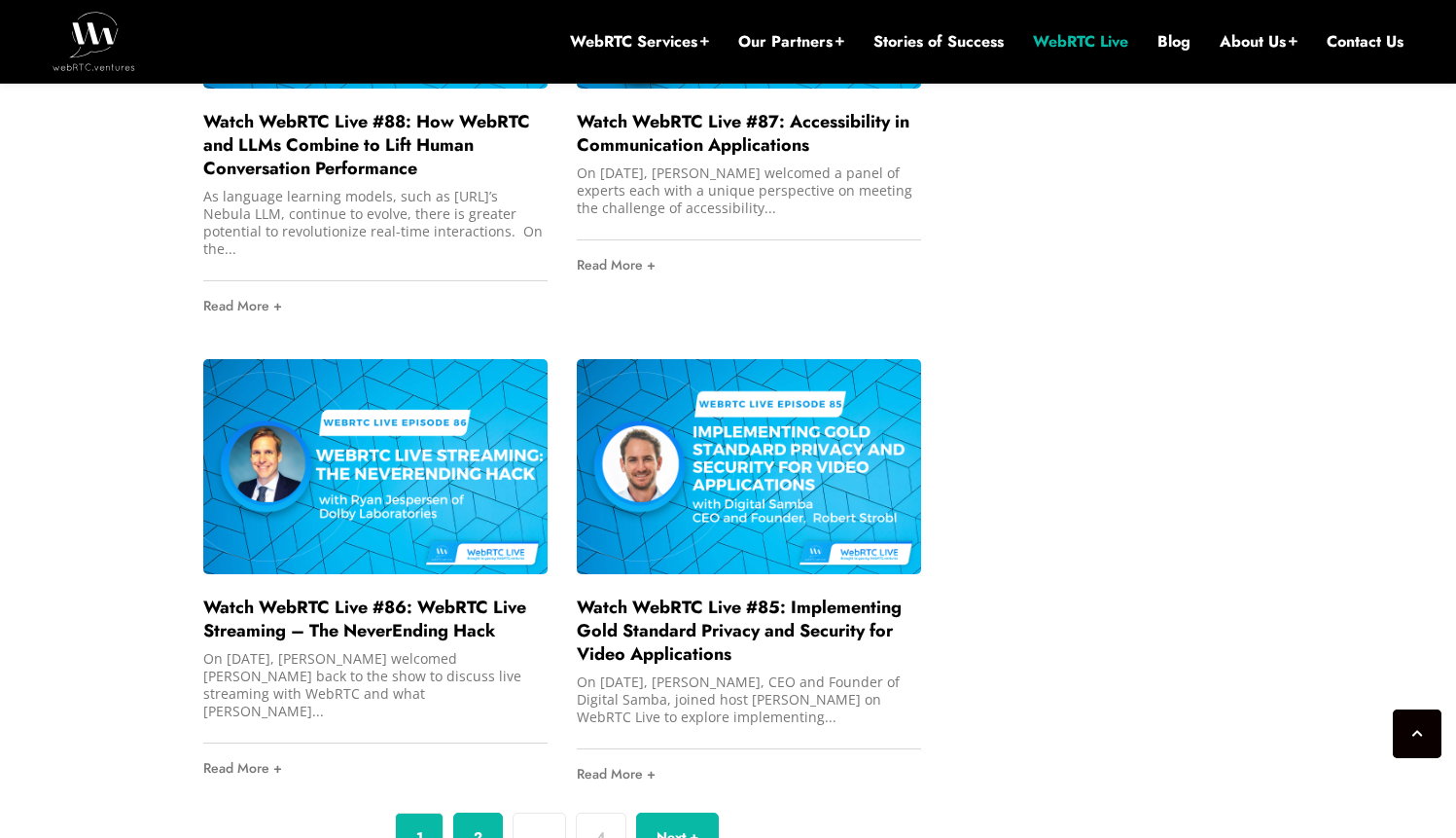
click at [480, 812] on link "2" at bounding box center [478, 836] width 50 height 49
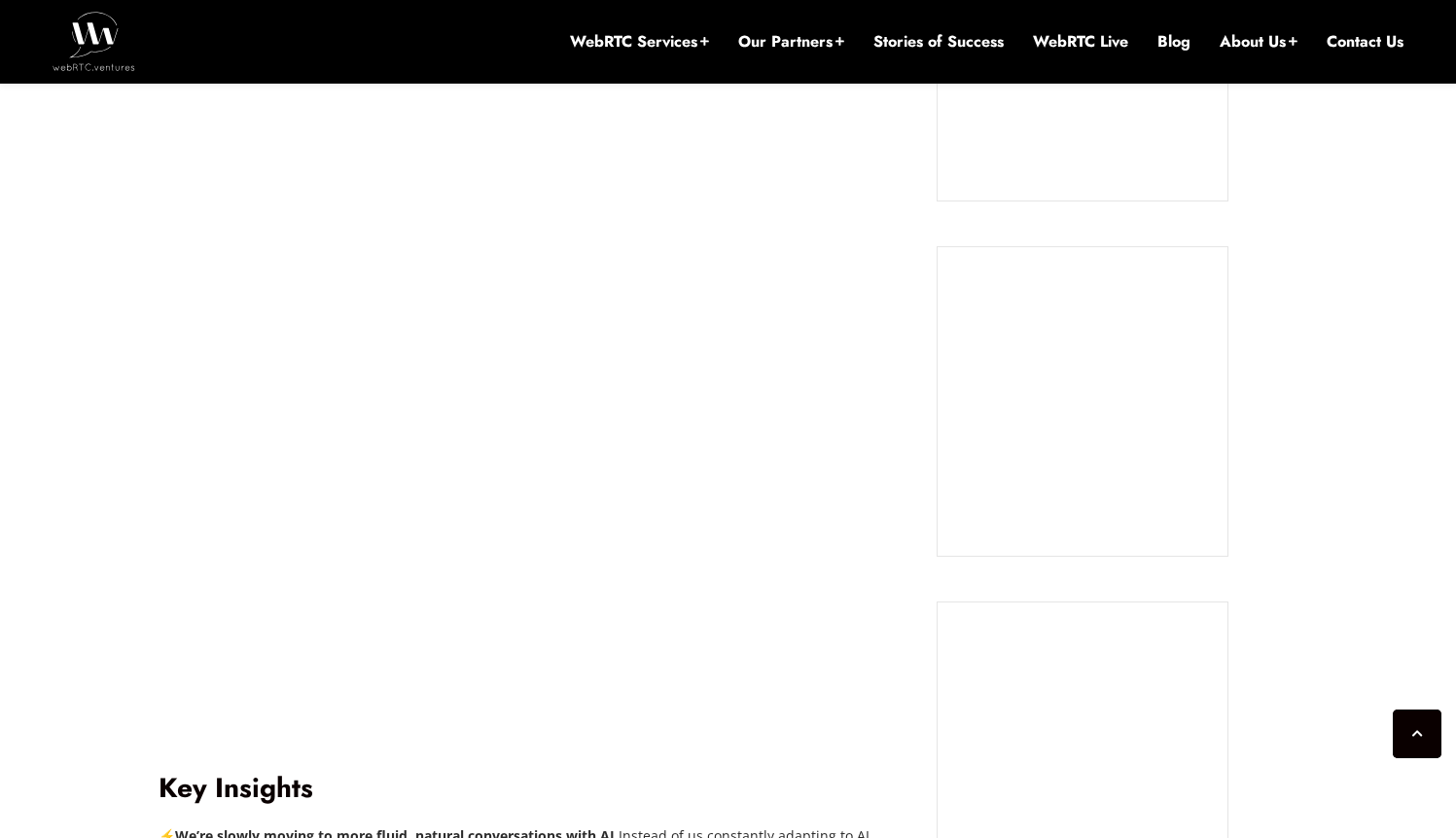
scroll to position [1732, 0]
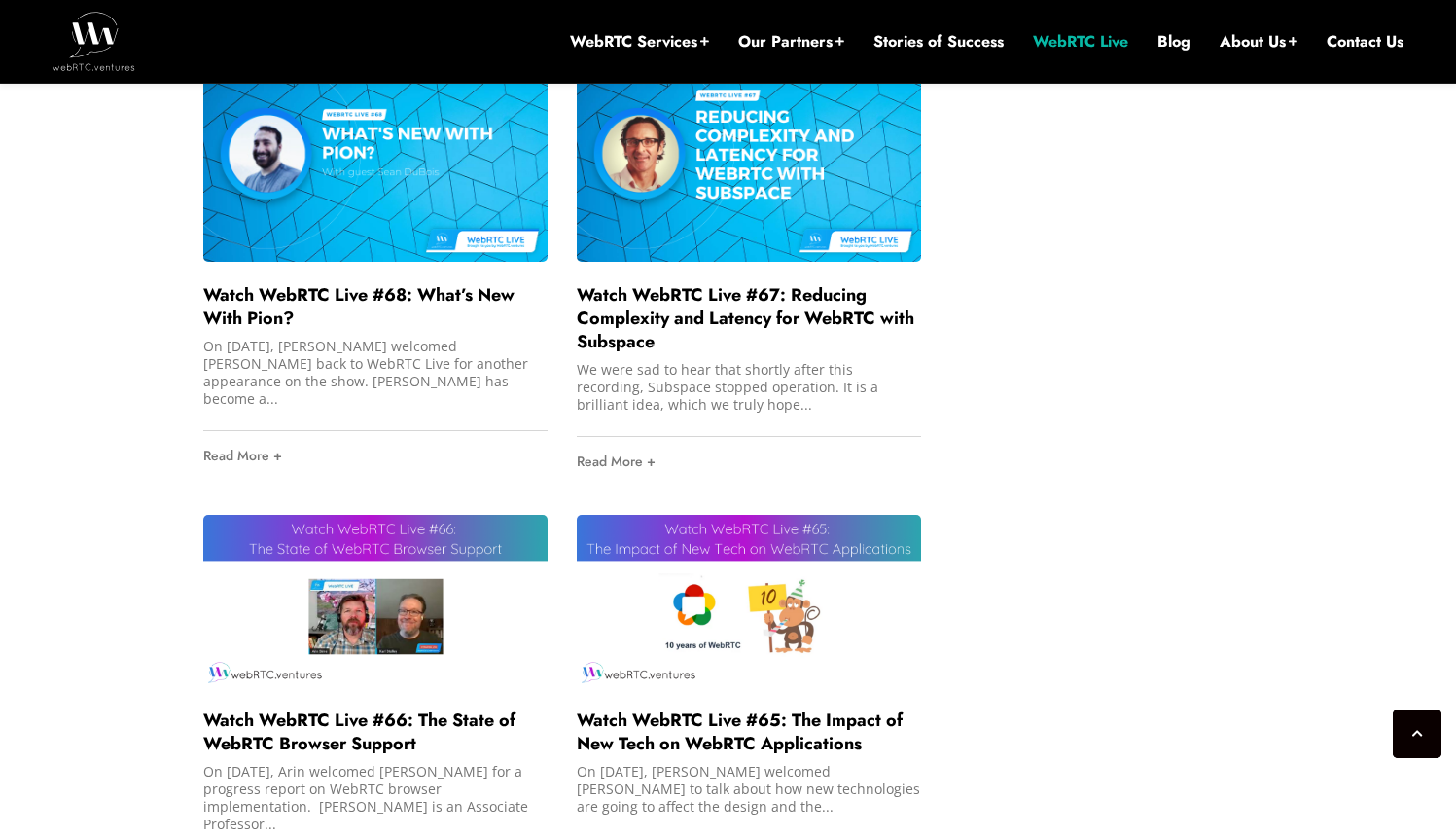
scroll to position [5284, 0]
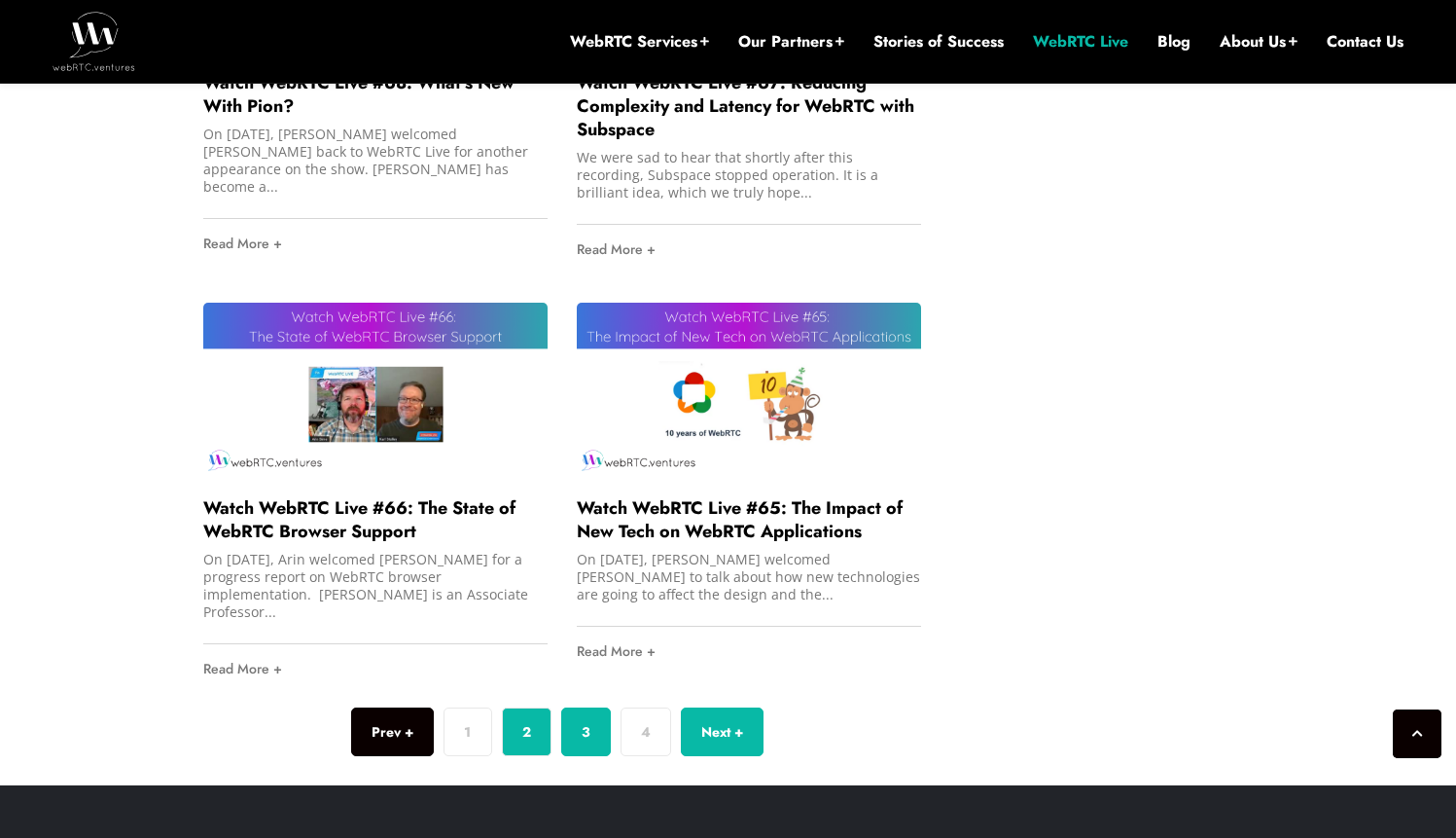
click at [578, 707] on link "3" at bounding box center [586, 731] width 50 height 49
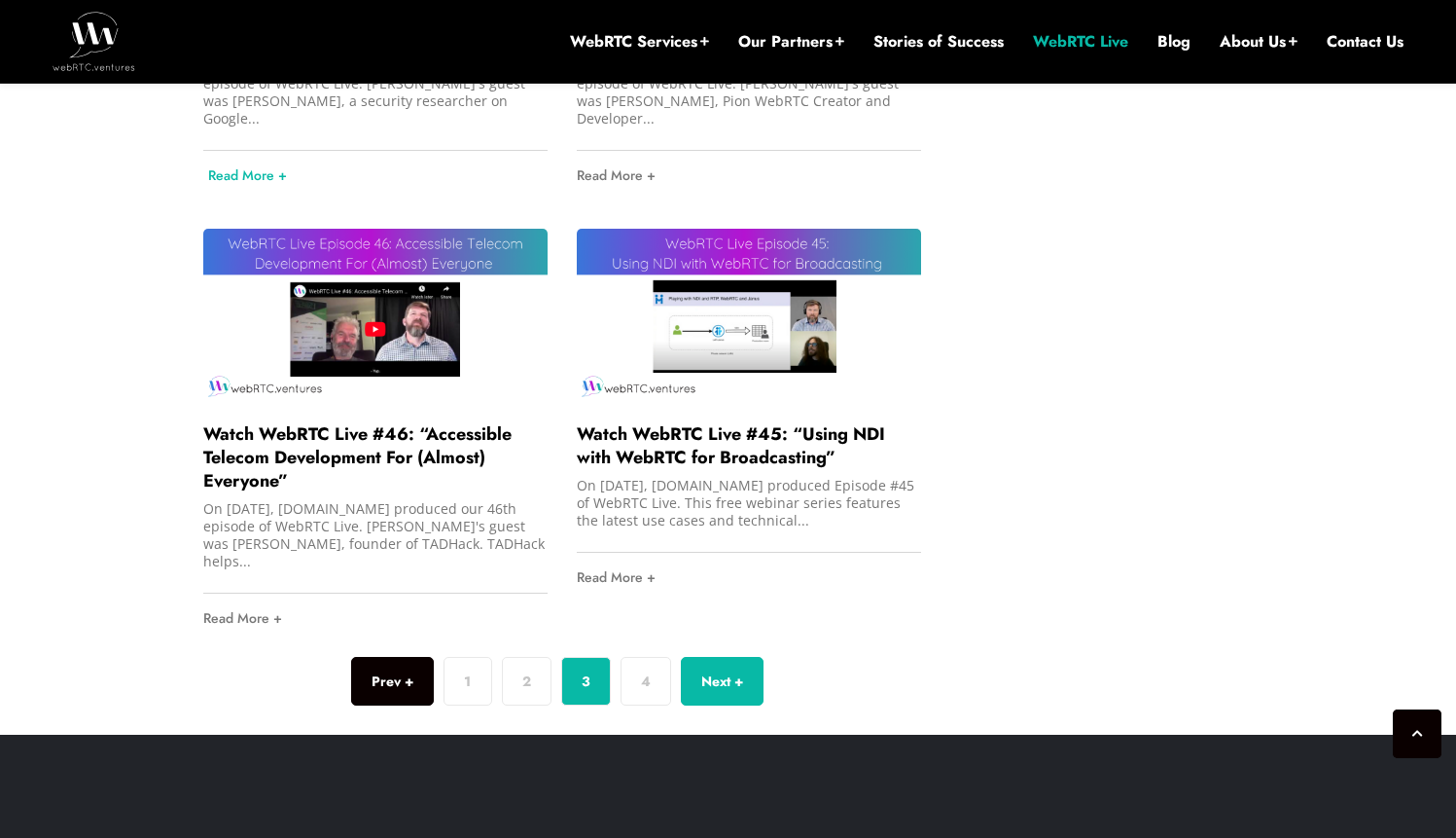
scroll to position [5070, 0]
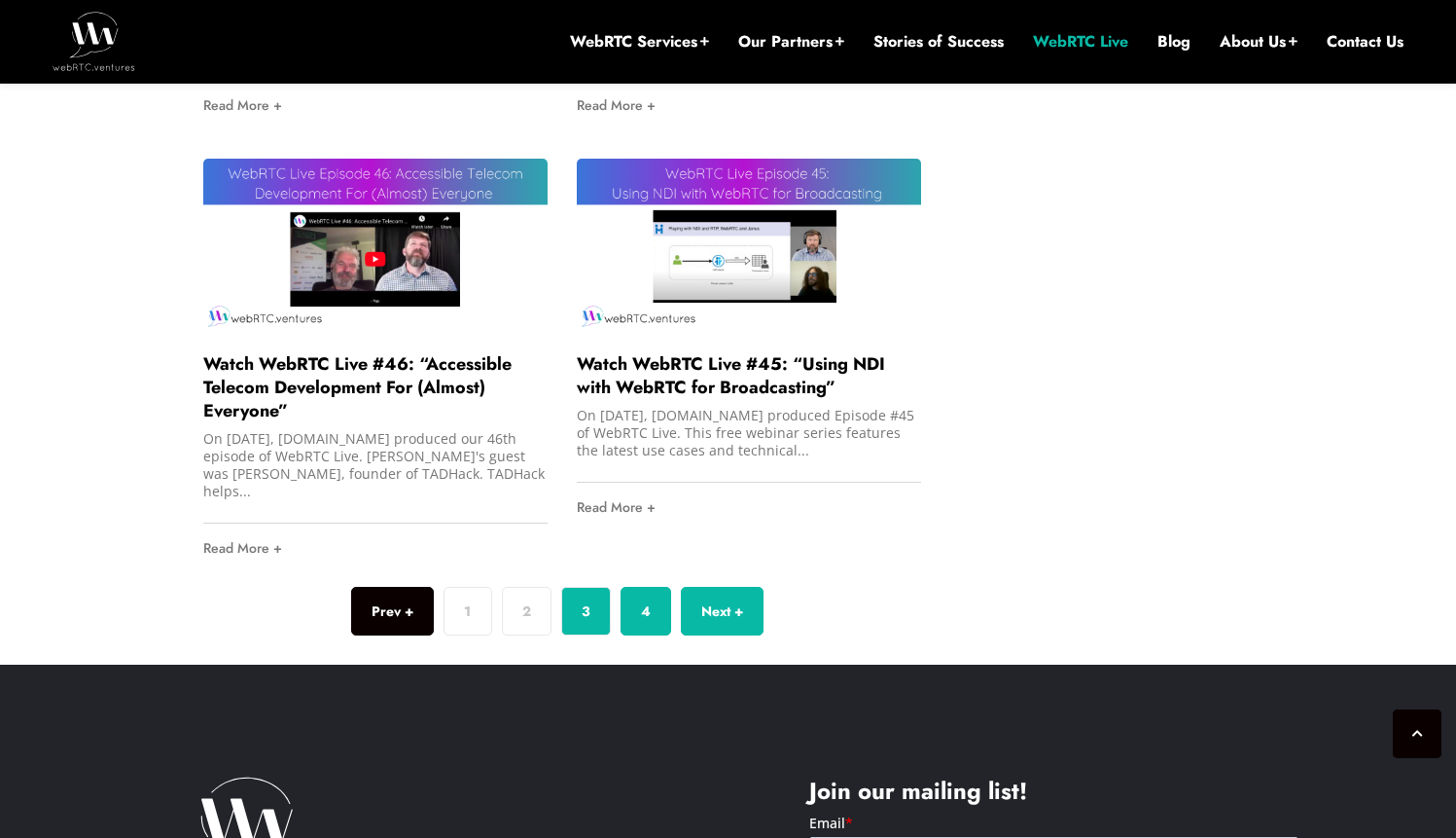
click at [638, 587] on link "4" at bounding box center [646, 611] width 51 height 49
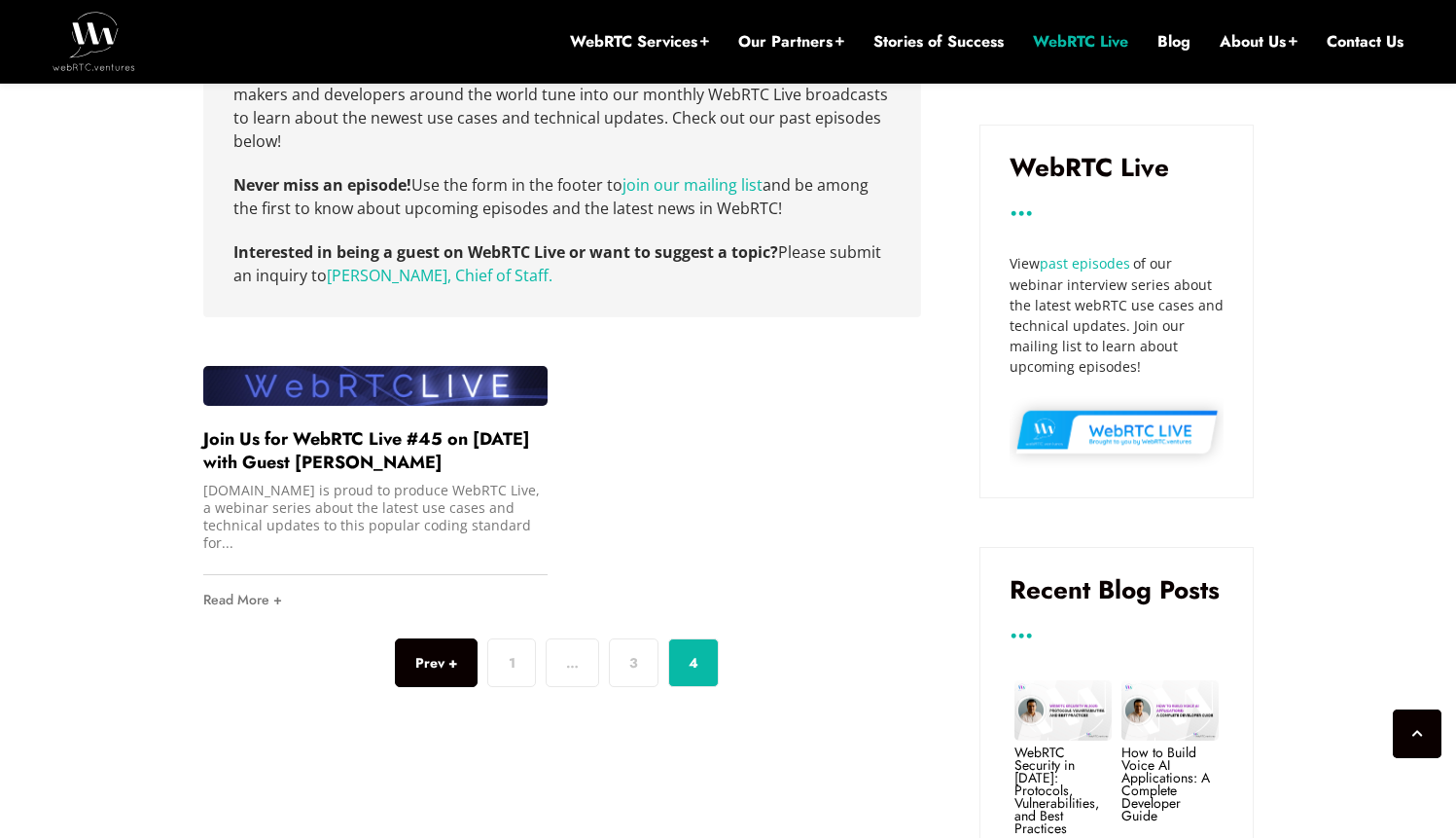
scroll to position [909, 0]
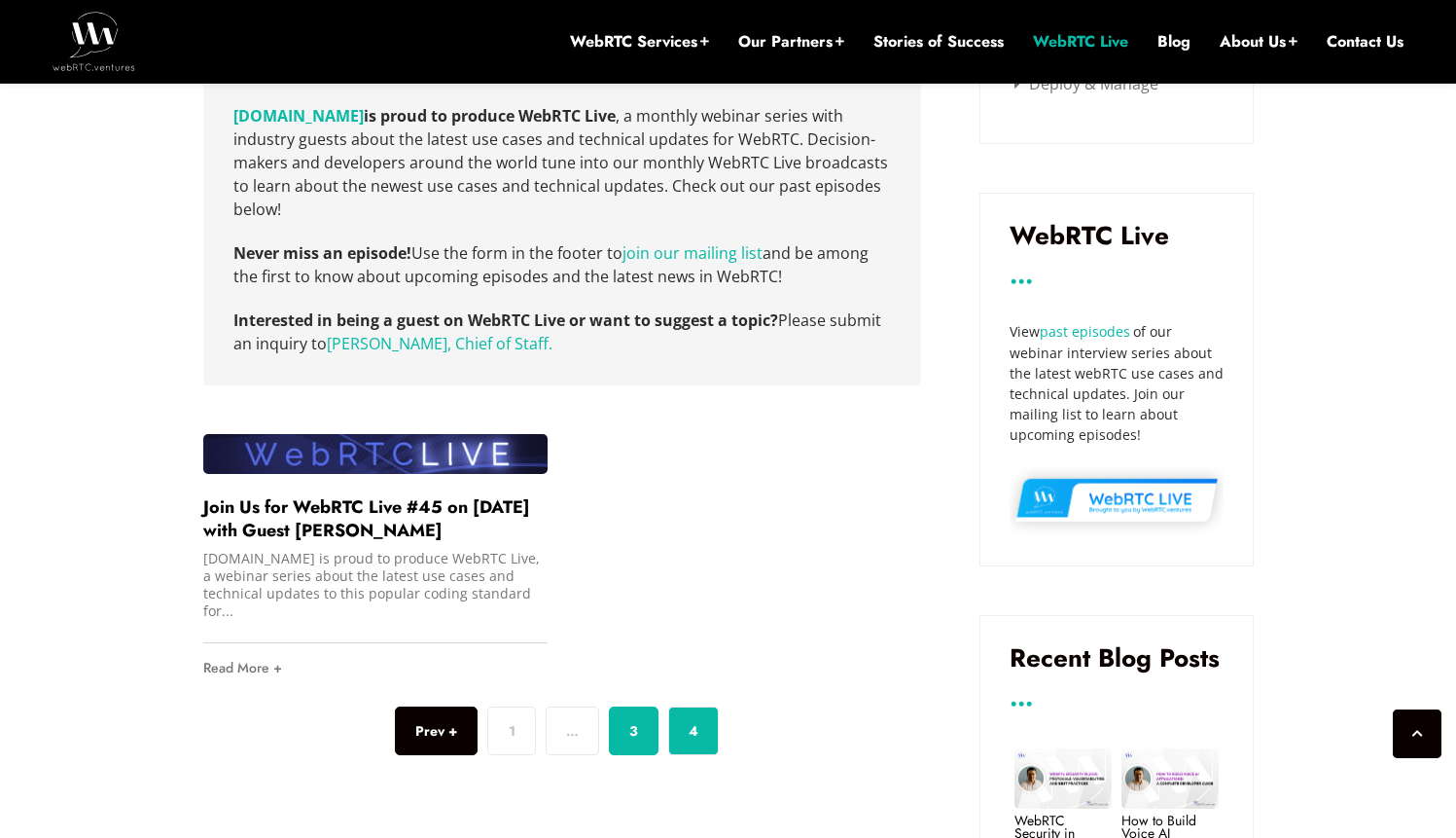
click at [639, 740] on link "3" at bounding box center [634, 730] width 50 height 49
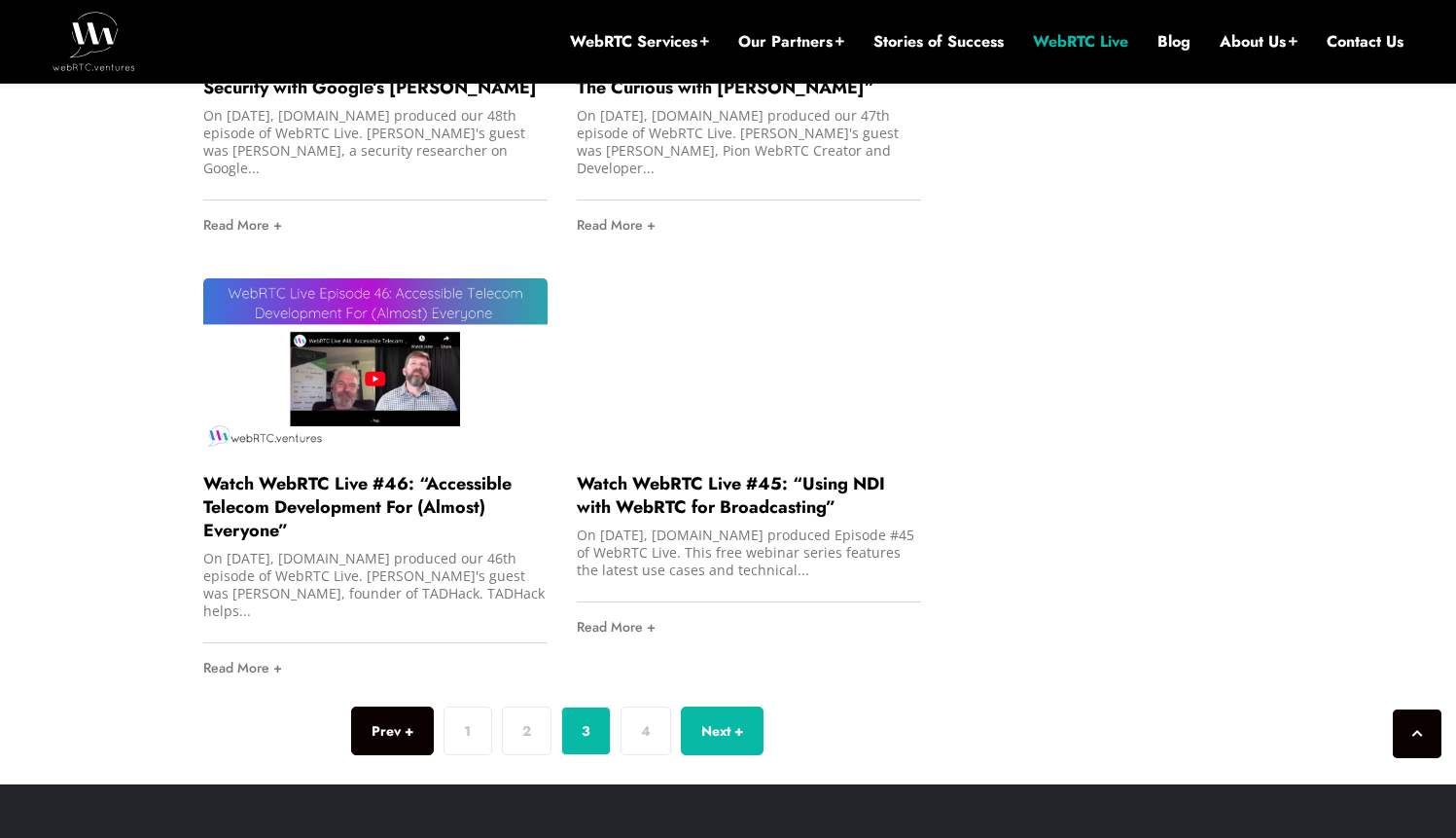
scroll to position [5216, 0]
